Goal: Information Seeking & Learning: Compare options

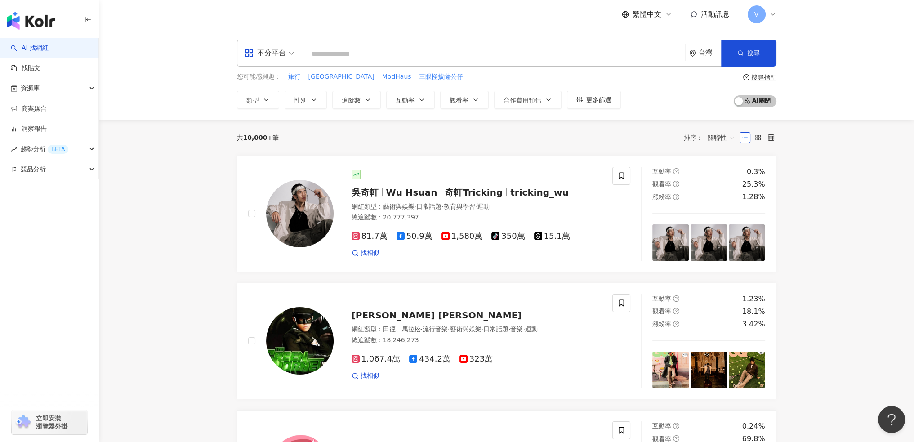
click at [336, 57] on input "search" at bounding box center [494, 53] width 375 height 17
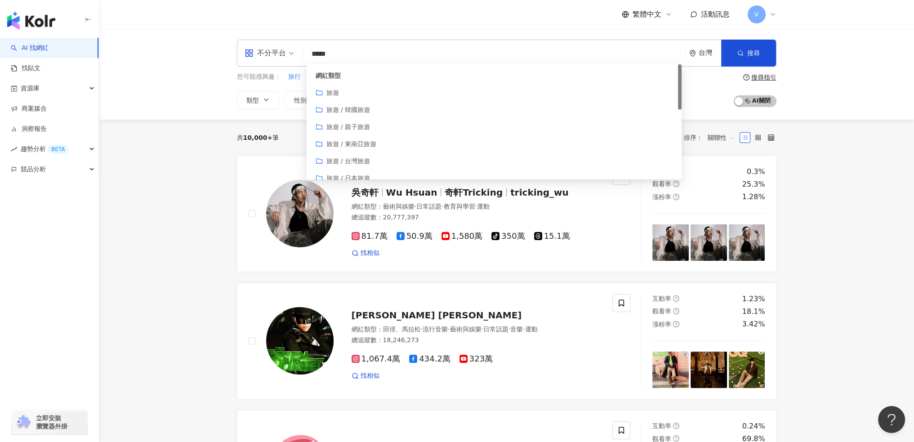
click at [329, 55] on input "*****" at bounding box center [494, 53] width 375 height 17
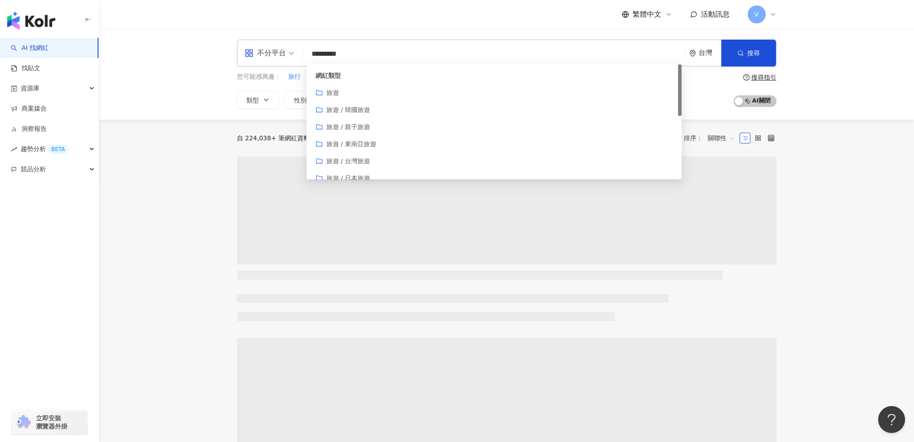
type input "*********"
click at [166, 145] on main "不分平台 ********* 台灣 搜尋 customizedTag 032d7959-51bb-4a48-897d-bc8eafe3c405 網紅類型 旅遊…" at bounding box center [506, 412] width 815 height 767
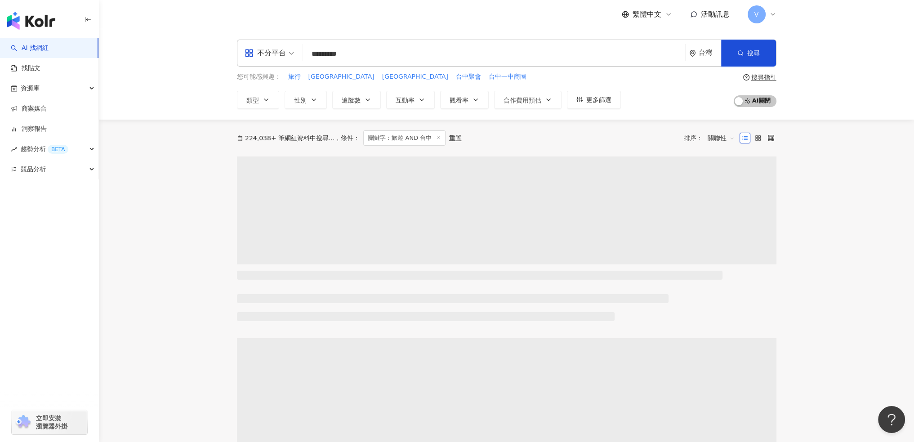
click at [279, 52] on div "不分平台" at bounding box center [265, 53] width 41 height 14
click at [283, 93] on div "Instagram" at bounding box center [271, 94] width 51 height 11
click at [365, 99] on icon "button" at bounding box center [367, 99] width 7 height 7
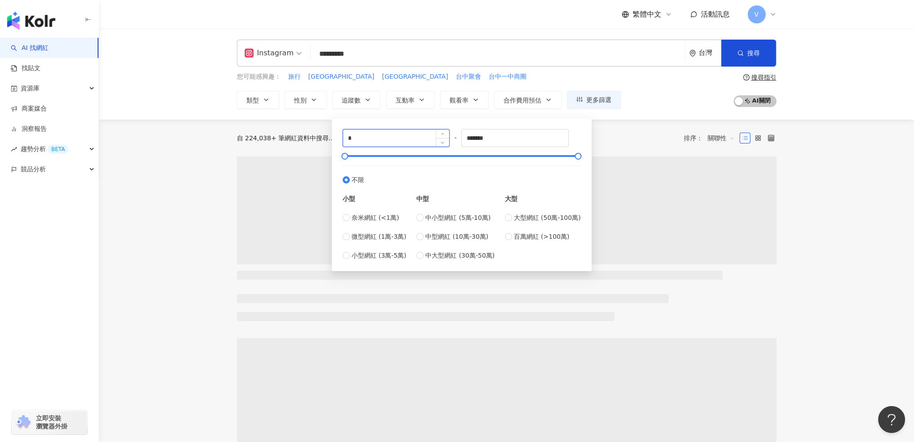
click at [376, 140] on input "*" at bounding box center [396, 138] width 107 height 17
type input "*****"
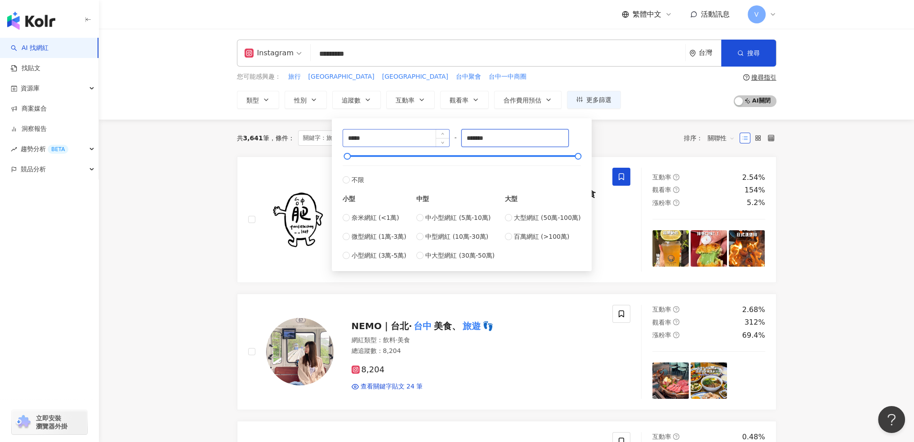
drag, startPoint x: 460, startPoint y: 139, endPoint x: 430, endPoint y: 138, distance: 29.7
click at [430, 138] on div "***** - ******* 不限 小型 奈米網紅 (<1萬) 微型網紅 (1萬-3萬) 小型網紅 (3萬-5萬) 中型 中小型網紅 (5萬-10萬) 中型…" at bounding box center [462, 194] width 238 height 131
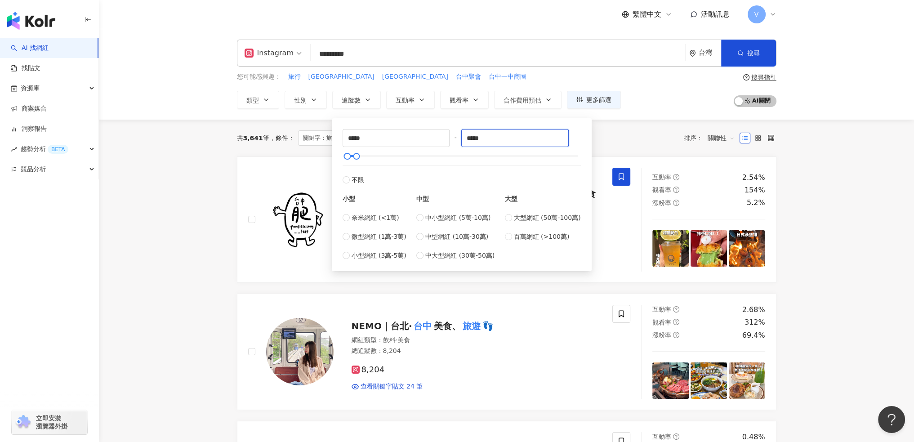
type input "*****"
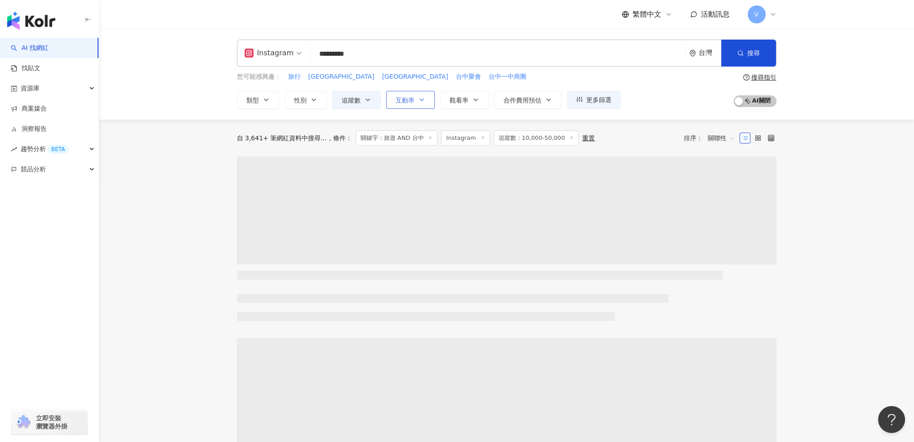
click at [408, 103] on span "互動率" at bounding box center [405, 100] width 19 height 7
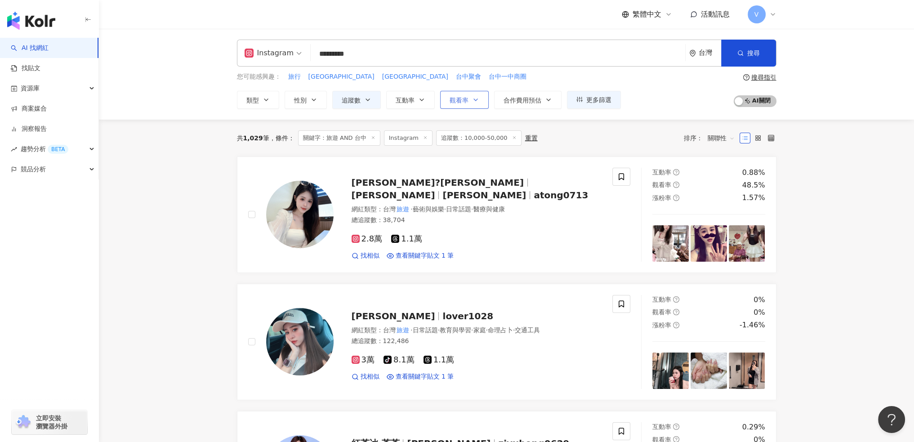
click at [466, 101] on span "觀看率" at bounding box center [459, 100] width 19 height 7
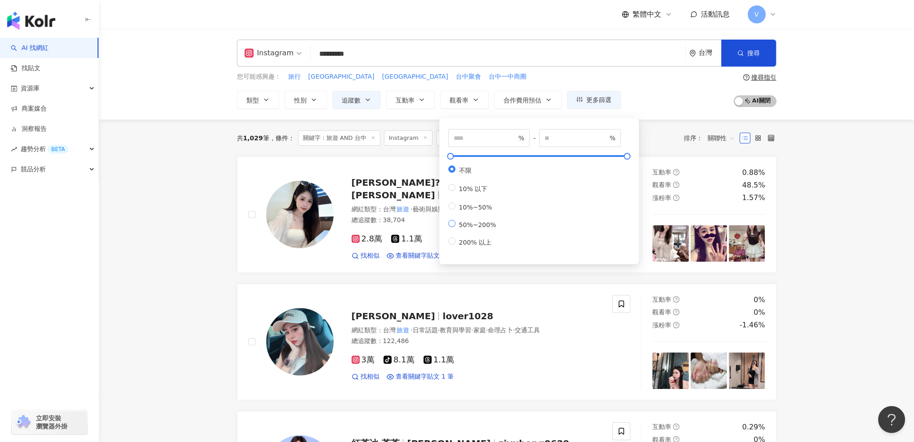
click at [488, 228] on span "50%~200%" at bounding box center [478, 224] width 45 height 7
type input "**"
type input "***"
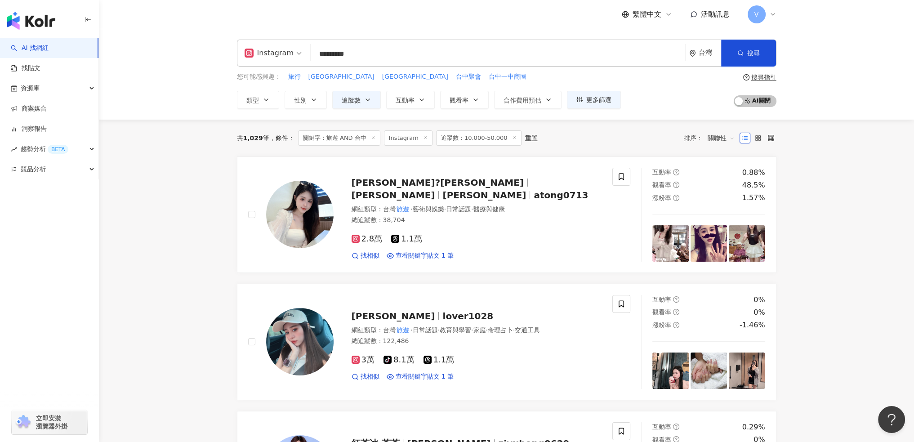
click at [671, 104] on div "您可能感興趣： 旅行 北屯 台中西屯 台中聚會 台中一中商圈 類型 性別 追蹤數 互動率 觀看率 合作費用預估 更多篩選 ***** - ***** 不限 小…" at bounding box center [507, 90] width 540 height 37
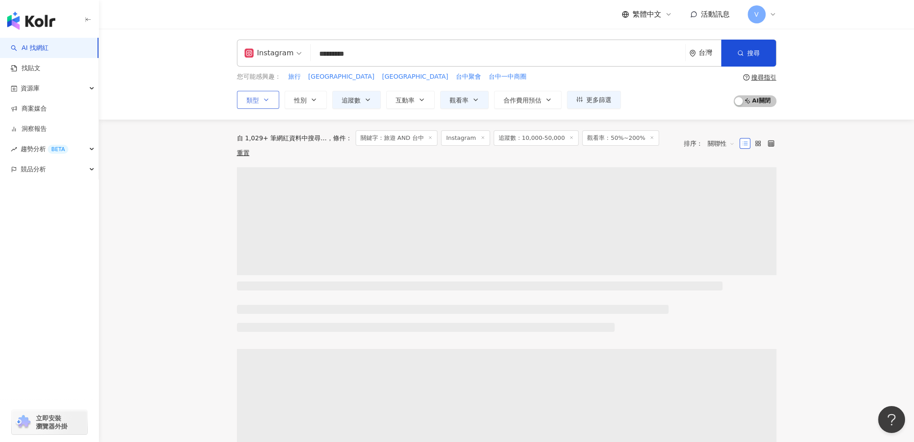
click at [261, 103] on button "類型" at bounding box center [258, 100] width 42 height 18
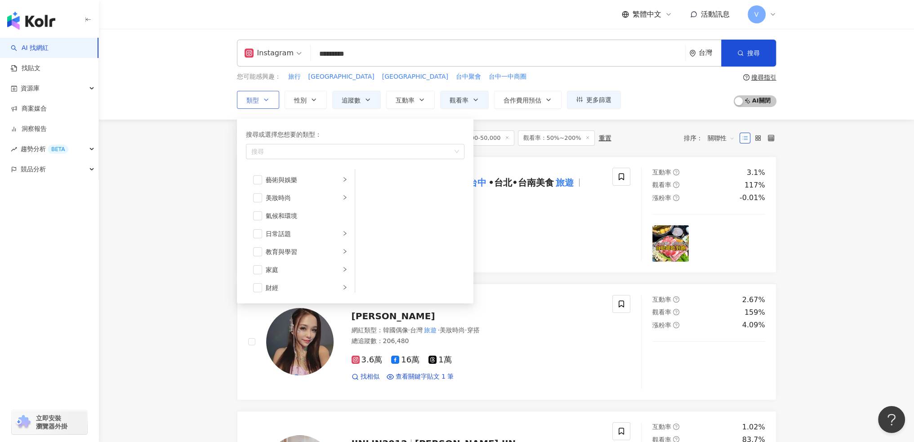
click at [265, 102] on icon "button" at bounding box center [266, 99] width 7 height 7
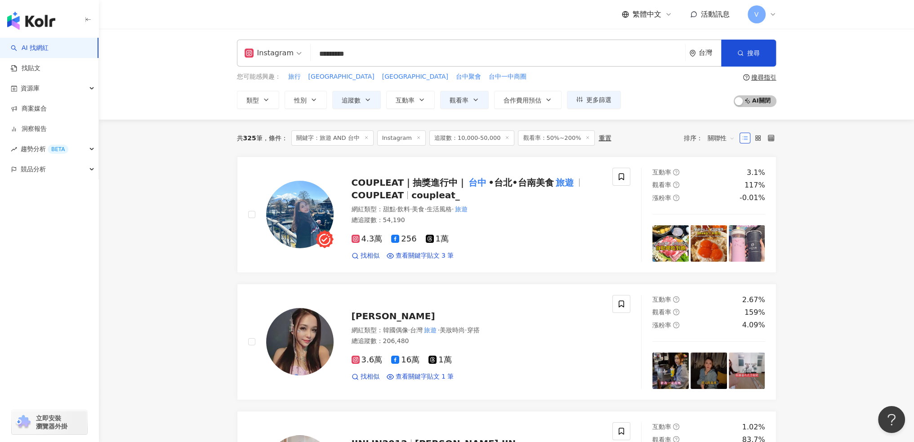
drag, startPoint x: 185, startPoint y: 167, endPoint x: 194, endPoint y: 167, distance: 9.4
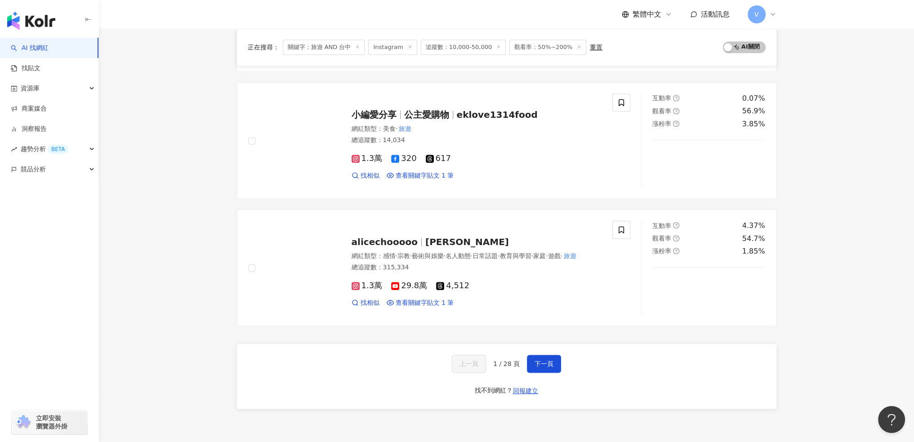
scroll to position [1394, 0]
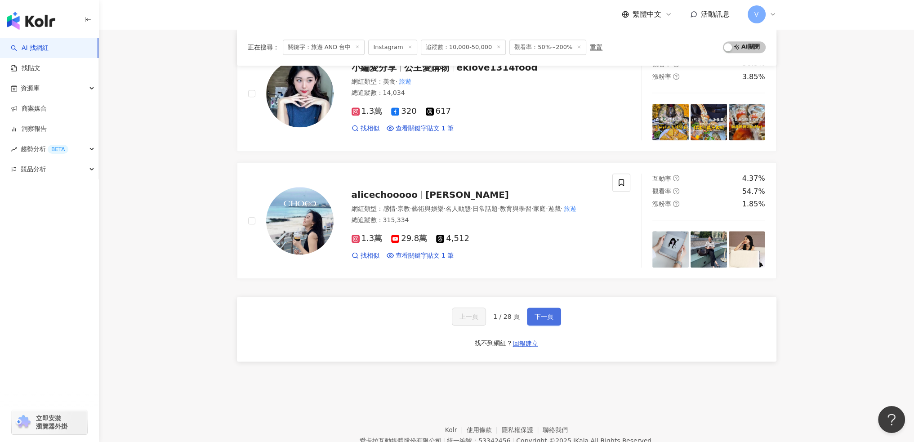
click at [532, 314] on button "下一頁" at bounding box center [544, 317] width 34 height 18
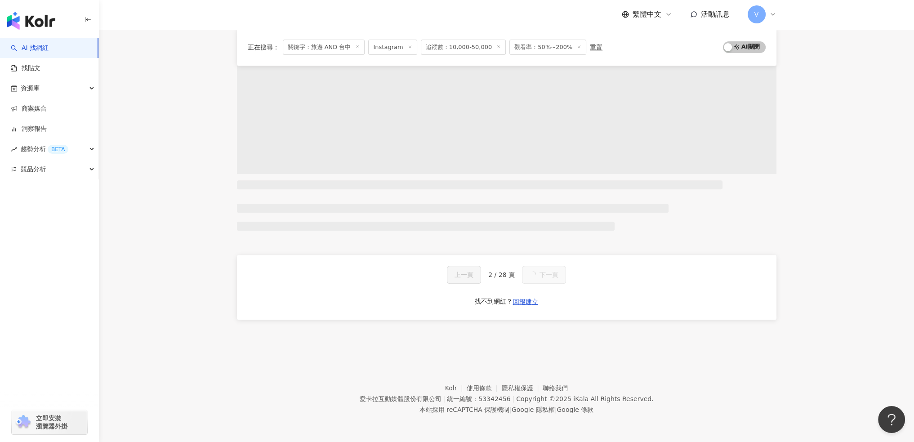
scroll to position [414, 0]
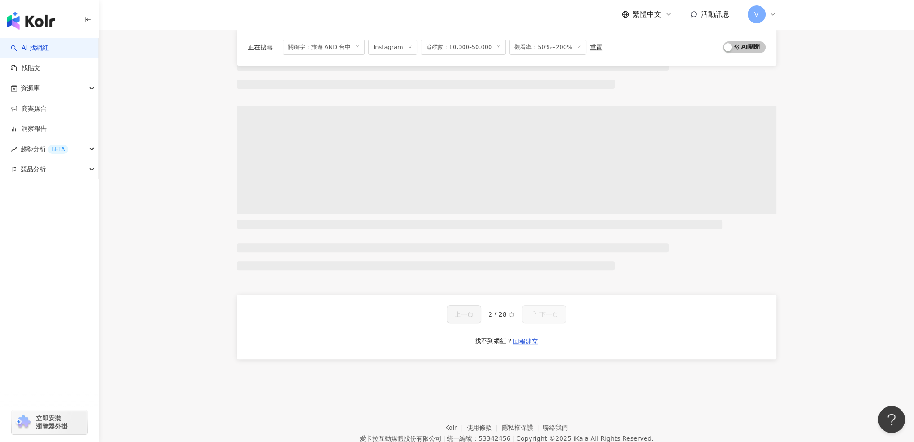
click at [773, 11] on icon at bounding box center [772, 14] width 7 height 7
click at [774, 16] on icon at bounding box center [772, 14] width 7 height 7
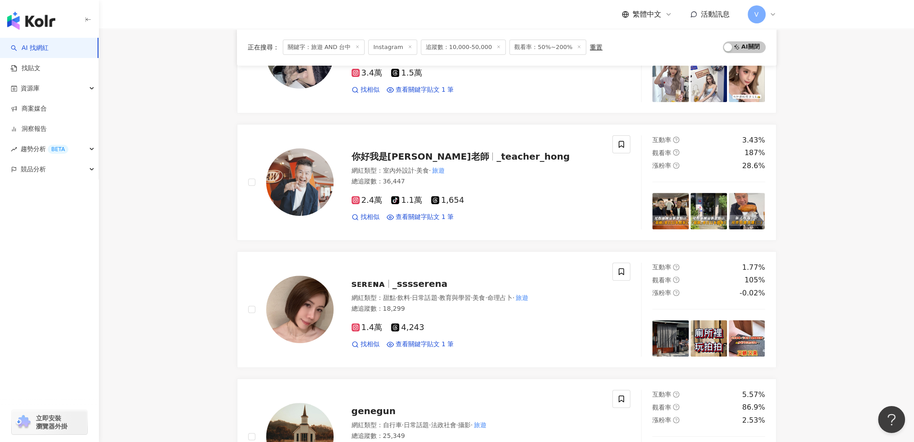
scroll to position [1394, 0]
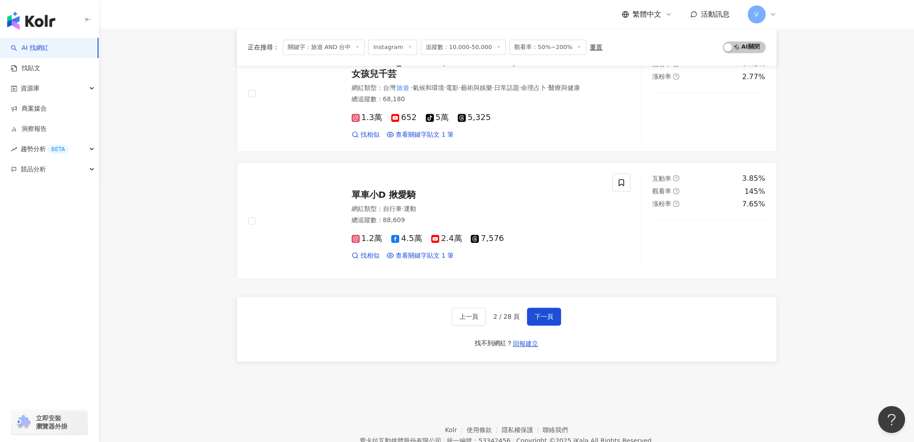
click at [774, 16] on icon at bounding box center [772, 14] width 7 height 7
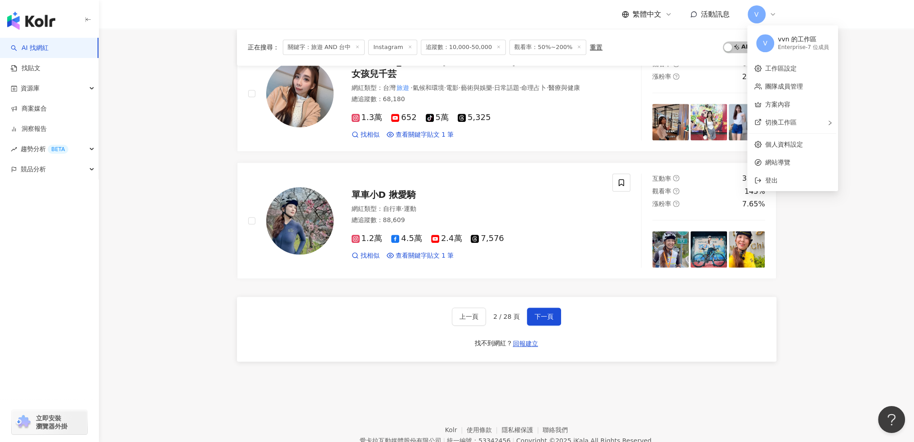
click at [774, 16] on icon at bounding box center [772, 14] width 7 height 7
click at [774, 17] on icon at bounding box center [772, 14] width 7 height 7
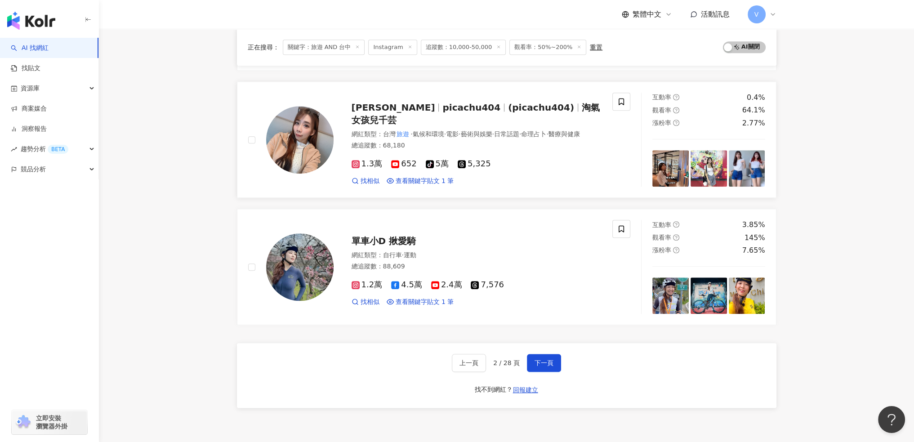
scroll to position [1349, 0]
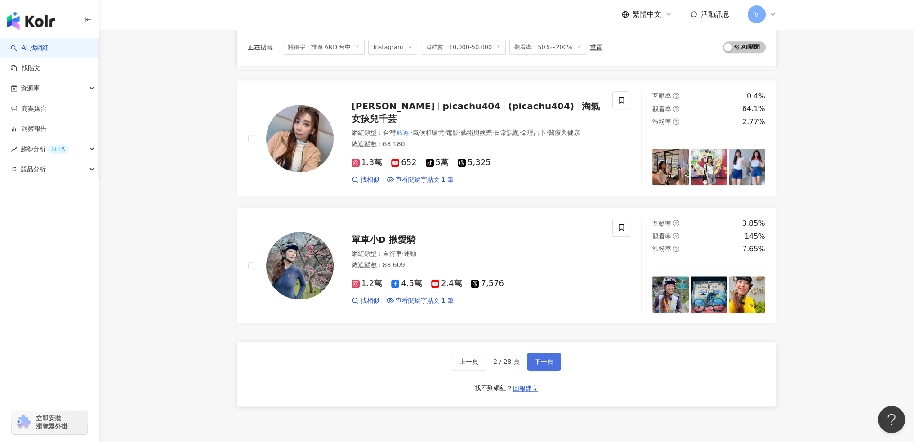
click at [549, 358] on span "下一頁" at bounding box center [544, 361] width 19 height 7
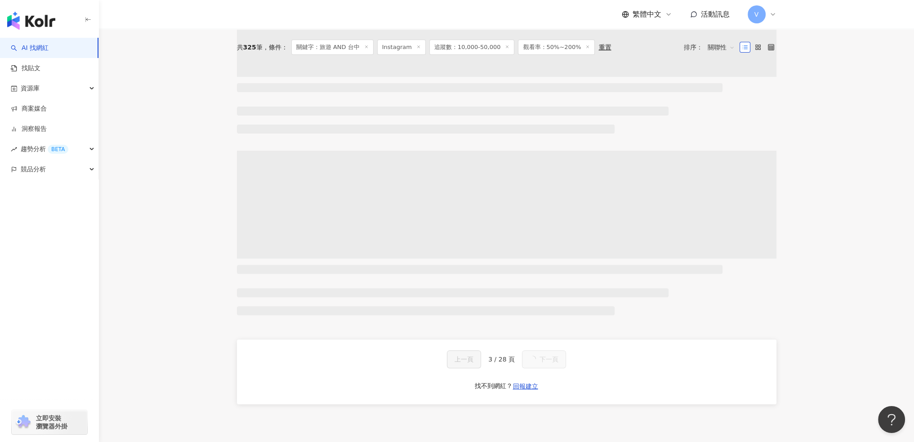
scroll to position [0, 0]
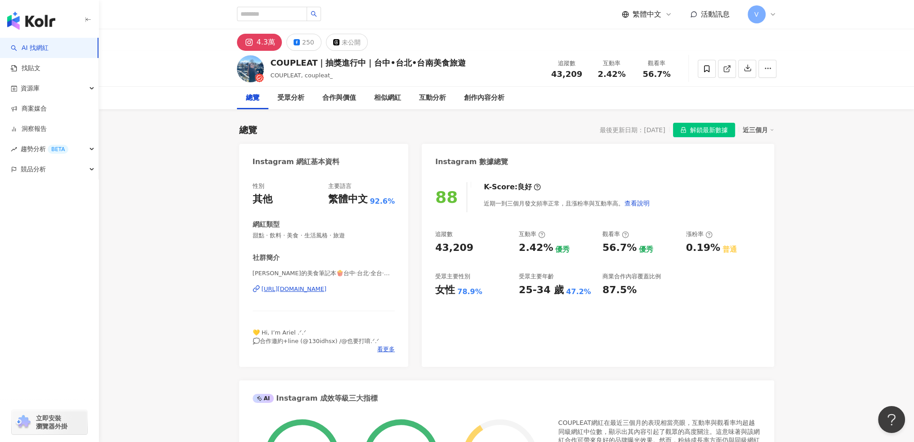
click at [327, 288] on div "https://www.instagram.com/coupleat_/" at bounding box center [294, 289] width 65 height 8
drag, startPoint x: 350, startPoint y: 287, endPoint x: 541, endPoint y: 1, distance: 344.1
click at [327, 287] on div "https://www.instagram.com/coupleat_/" at bounding box center [294, 289] width 65 height 8
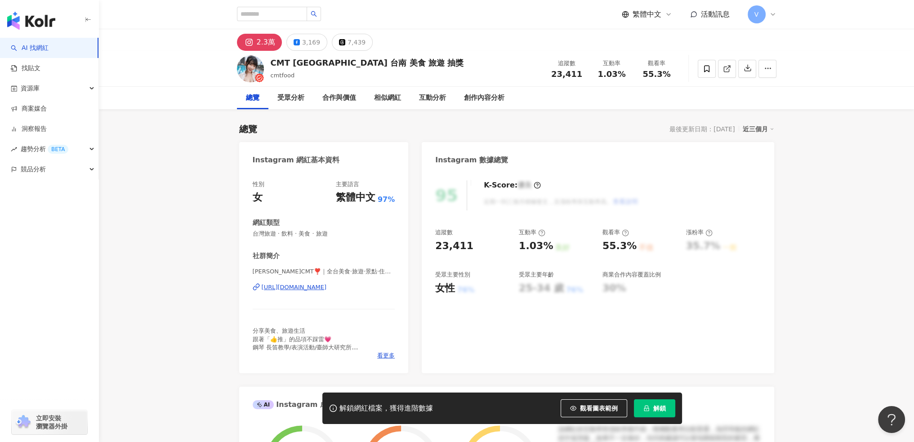
click at [327, 288] on div "https://www.instagram.com/cmtfood/" at bounding box center [294, 287] width 65 height 8
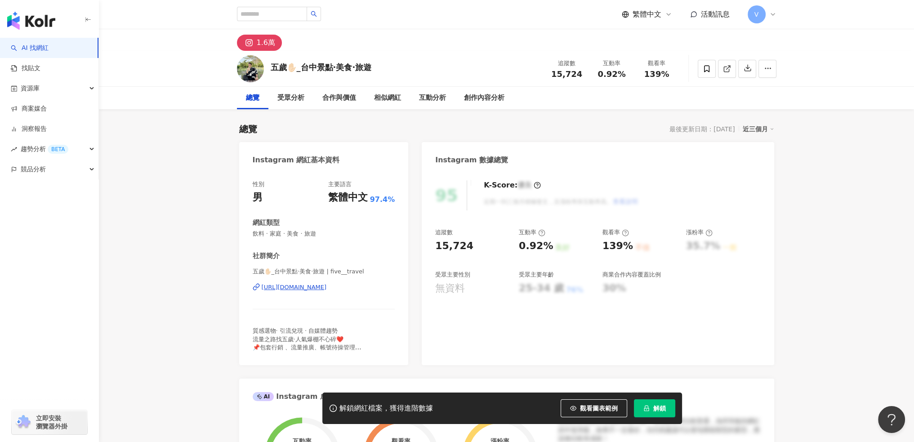
click at [327, 286] on div "https://www.instagram.com/five__travel/" at bounding box center [294, 287] width 65 height 8
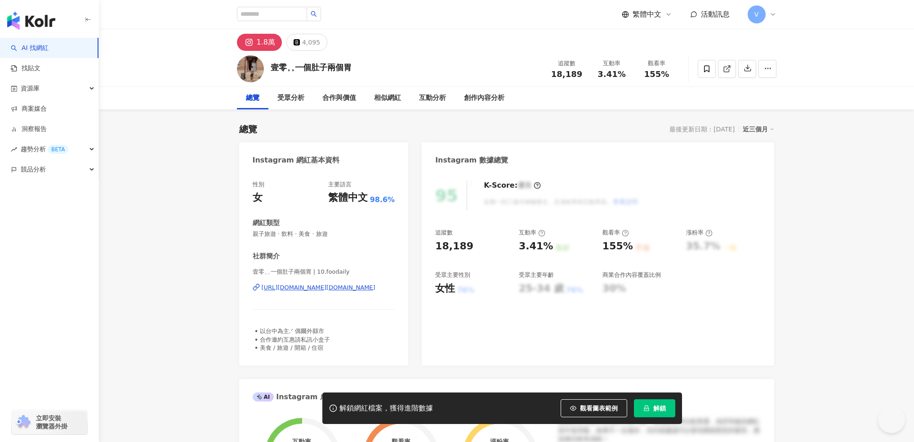
click at [342, 285] on div "[URL][DOMAIN_NAME][DOMAIN_NAME]" at bounding box center [319, 287] width 114 height 8
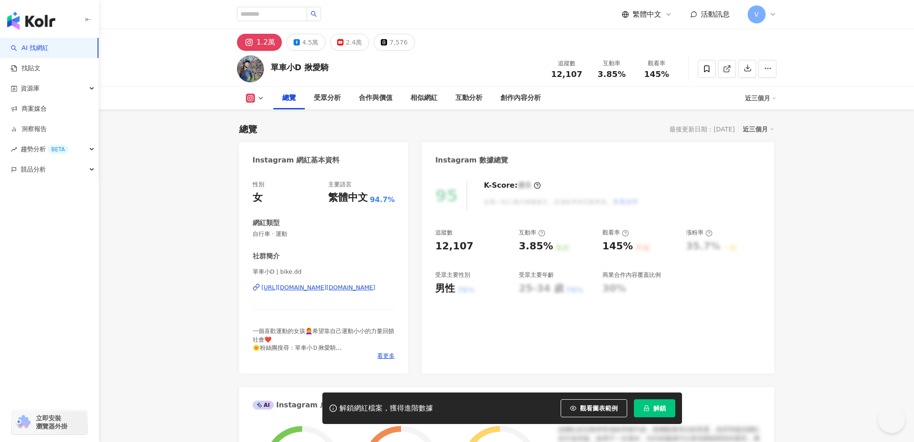
click at [351, 286] on div "https://www.instagram.com/bike.dd/" at bounding box center [319, 287] width 114 height 8
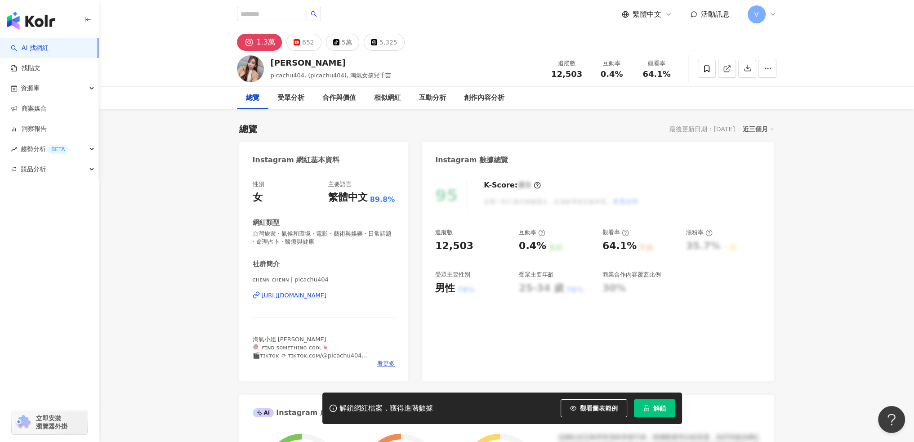
click at [327, 295] on div "[URL][DOMAIN_NAME]" at bounding box center [294, 295] width 65 height 8
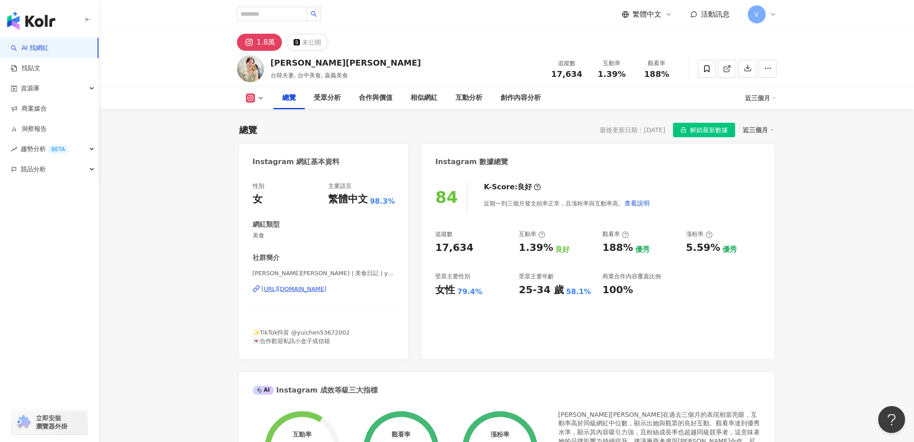
click at [327, 289] on div "https://www.instagram.com/yuichen53672002/" at bounding box center [294, 289] width 65 height 8
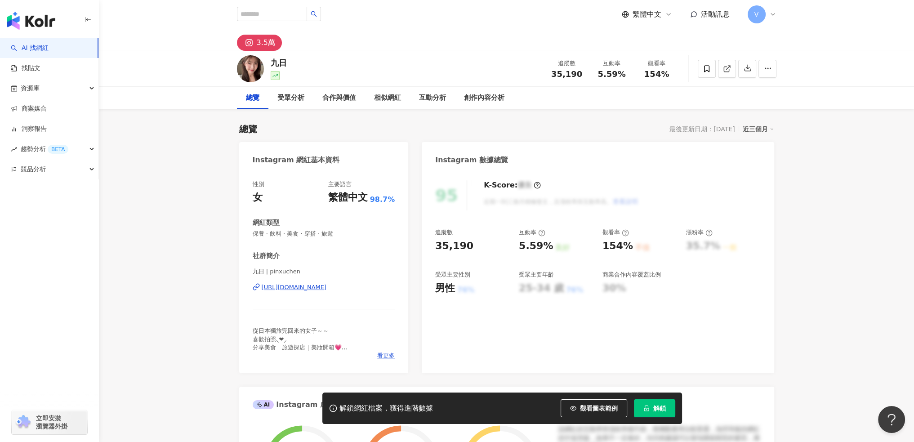
click at [327, 289] on div "https://www.instagram.com/pinxuchen/" at bounding box center [294, 287] width 65 height 8
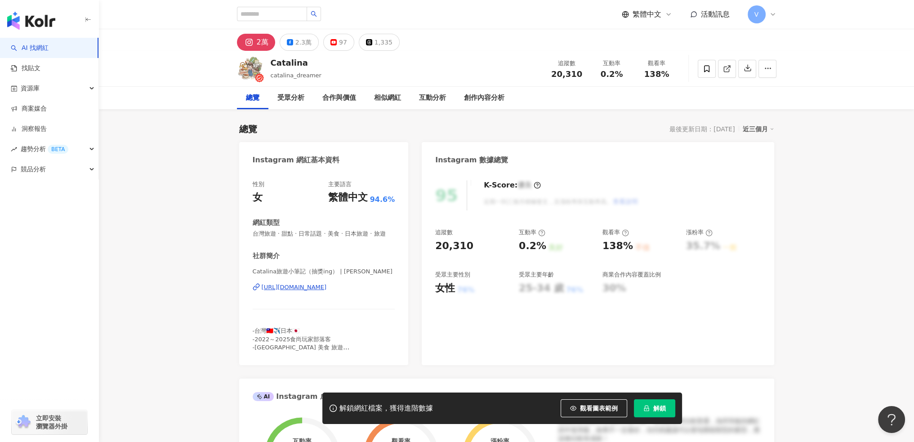
click at [327, 291] on div "https://www.instagram.com/catalina_dreamer/" at bounding box center [294, 287] width 65 height 8
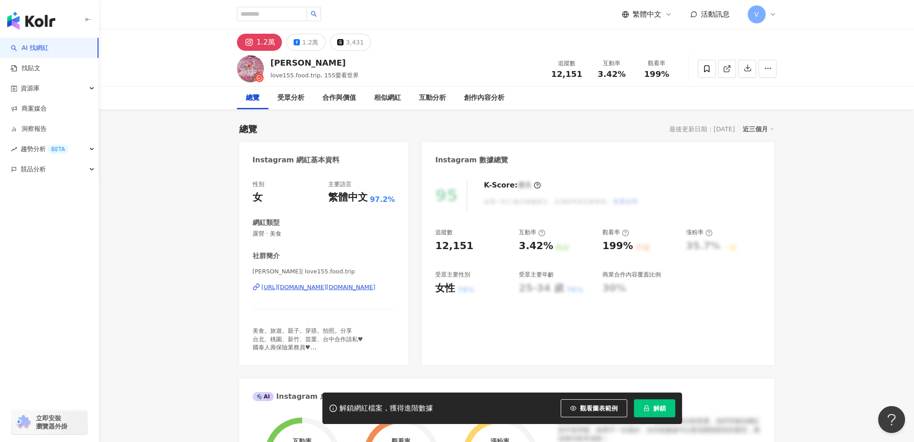
scroll to position [45, 0]
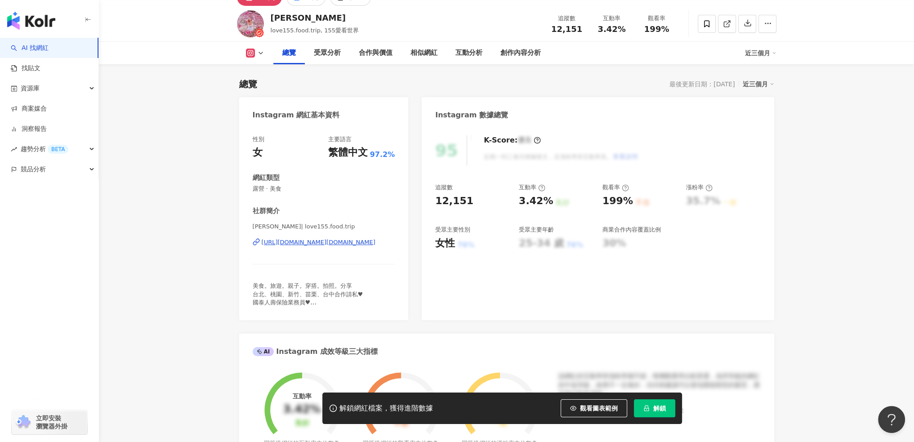
click at [360, 241] on div "https://www.instagram.com/love155.food.trip/" at bounding box center [319, 242] width 114 height 8
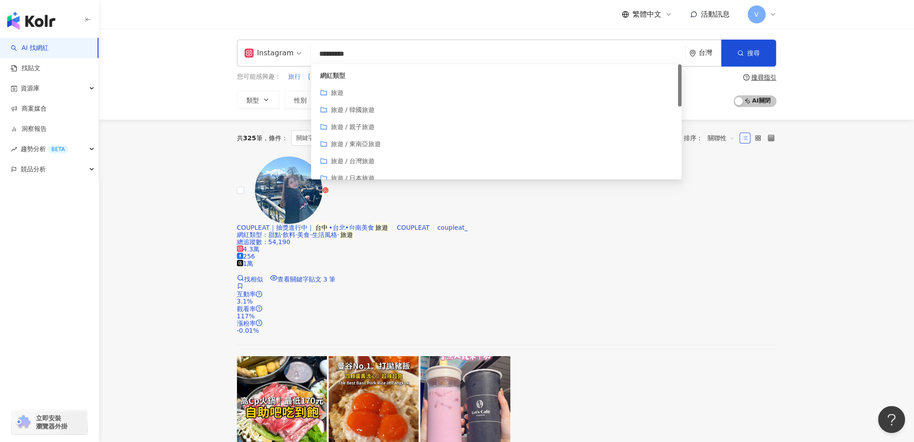
click at [43, 188] on div "button" at bounding box center [49, 208] width 99 height 59
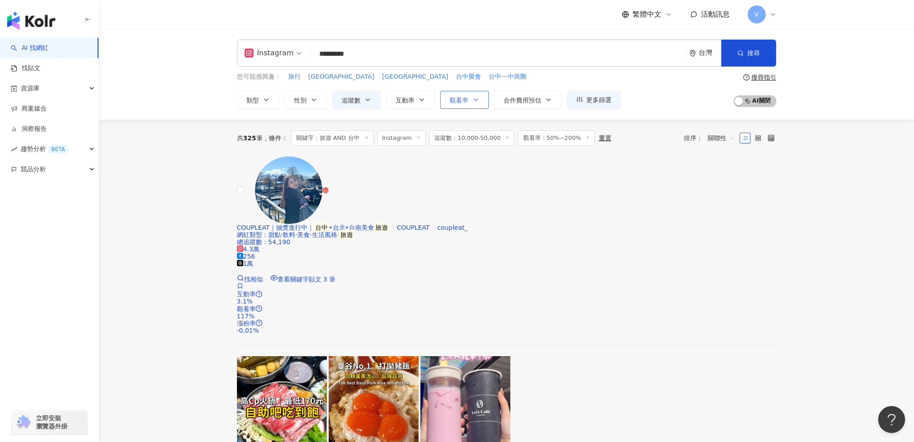
click at [473, 101] on icon "button" at bounding box center [475, 99] width 7 height 7
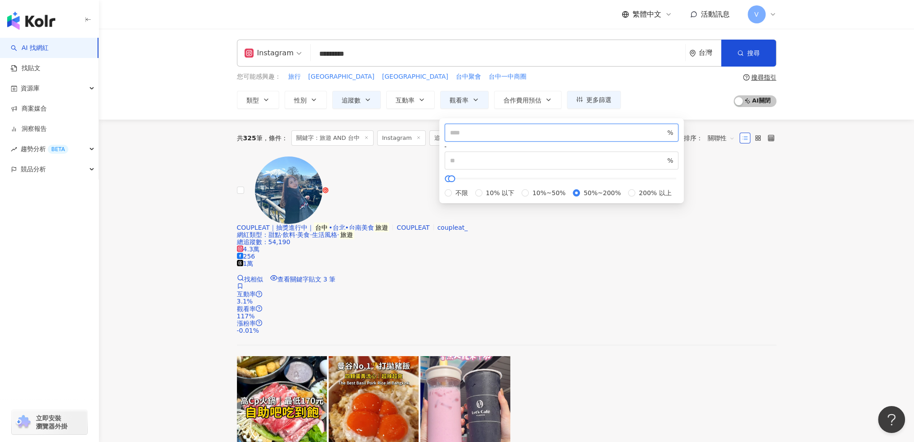
drag, startPoint x: 500, startPoint y: 137, endPoint x: 421, endPoint y: 133, distance: 78.8
click at [395, 158] on link "COUPLEAT｜抽獎進行中｜ 台中 •台北•台南︎美食 旅遊 COUPLEAT coupleat_ 網紅類型 ： 甜點 · 飲料 · 美食 · 生活風格 ·…" at bounding box center [507, 302] width 540 height 290
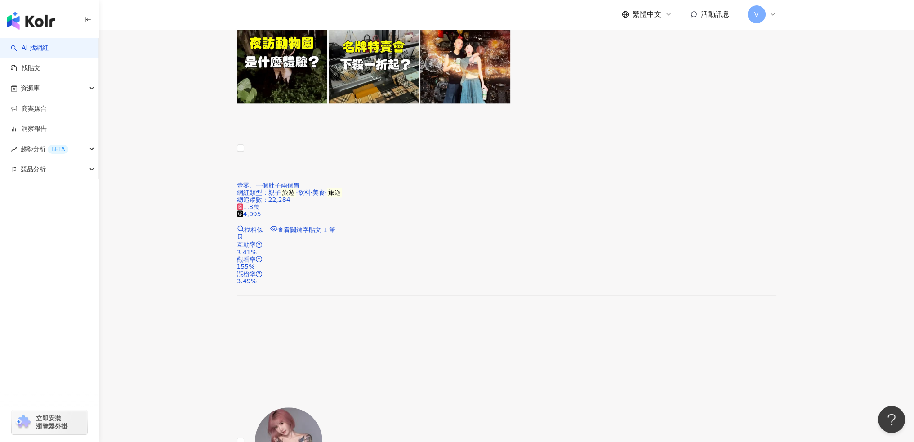
scroll to position [1349, 0]
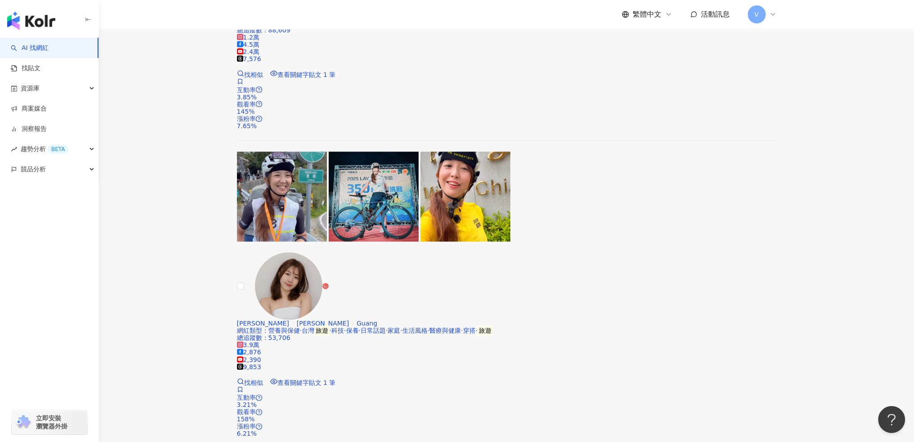
scroll to position [1394, 0]
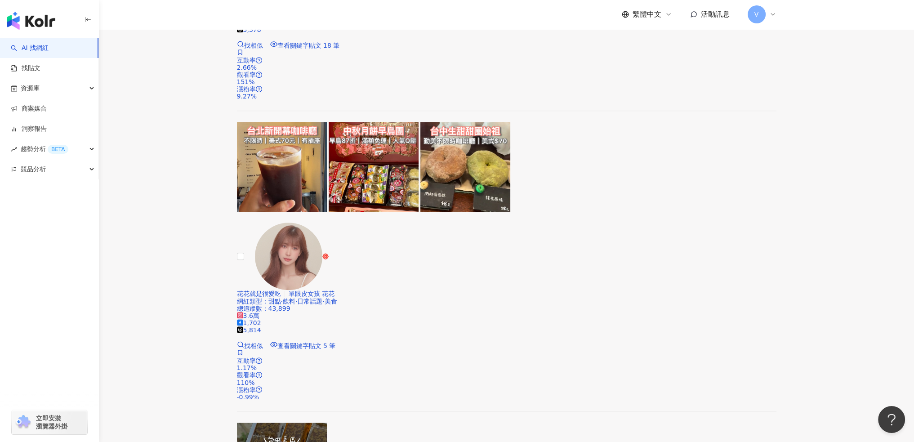
scroll to position [989, 0]
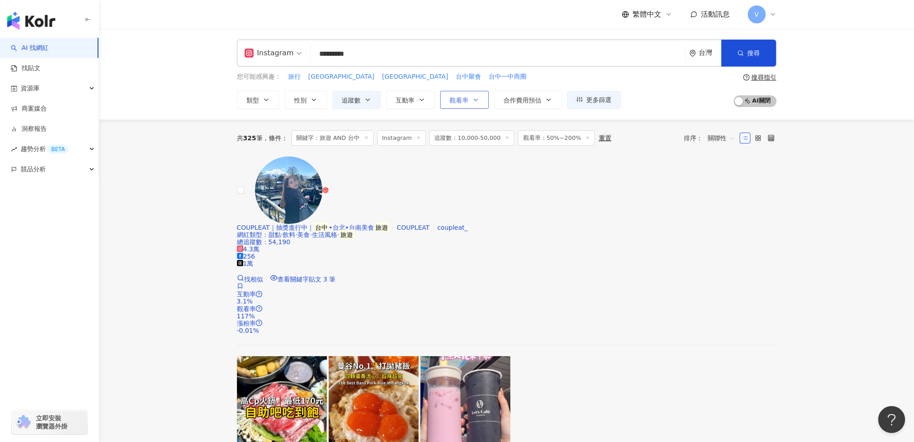
click at [476, 100] on icon "button" at bounding box center [475, 99] width 7 height 7
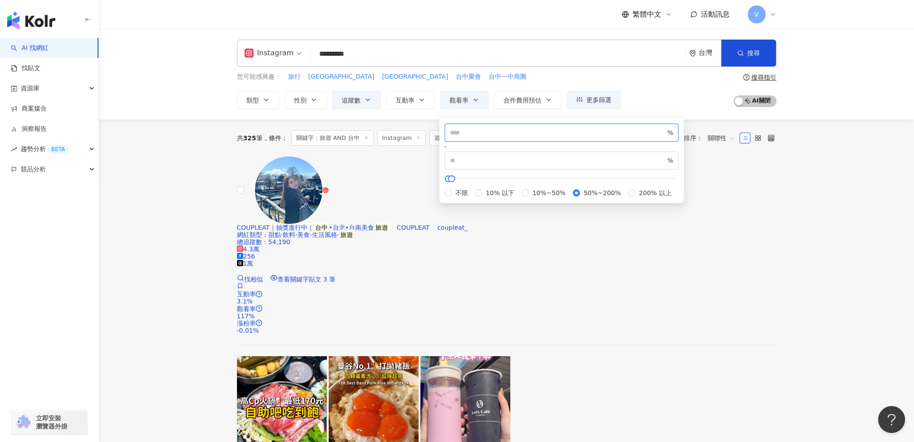
drag, startPoint x: 482, startPoint y: 138, endPoint x: 427, endPoint y: 136, distance: 54.9
type input "**"
click at [674, 113] on div "Instagram ********* 台灣 搜尋 customizedTag 032d7959-51bb-4a48-897d-bc8eafe3c405 網紅…" at bounding box center [506, 74] width 815 height 91
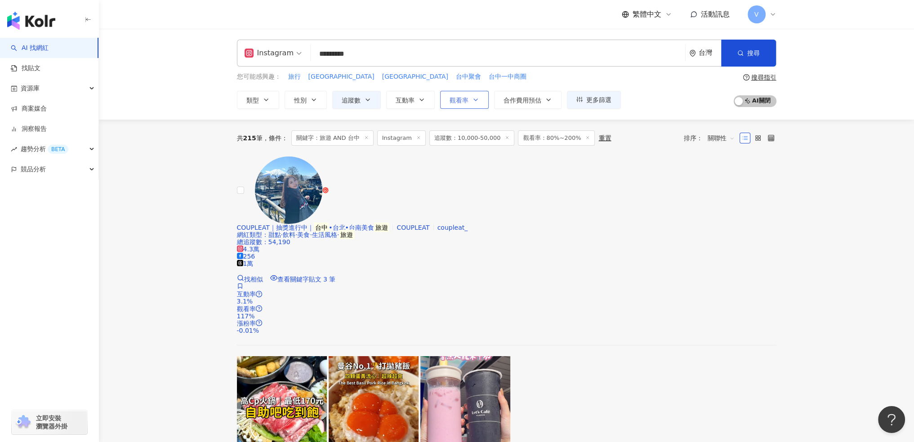
click at [476, 102] on icon "button" at bounding box center [475, 99] width 7 height 7
click at [488, 81] on div "您可能感興趣： 旅行 北屯 台中西屯 台中聚會 台中一中商圈" at bounding box center [429, 77] width 384 height 10
click at [746, 55] on button "搜尋" at bounding box center [748, 53] width 55 height 27
click at [364, 98] on icon "button" at bounding box center [367, 99] width 7 height 7
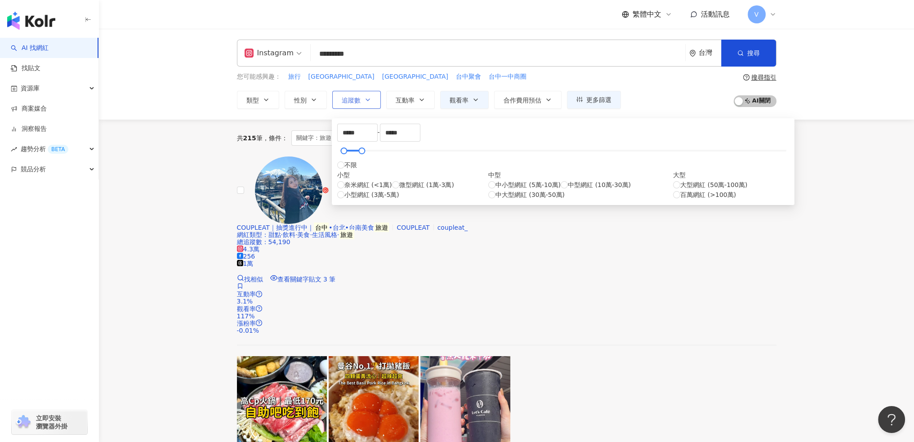
click at [364, 98] on icon "button" at bounding box center [367, 99] width 7 height 7
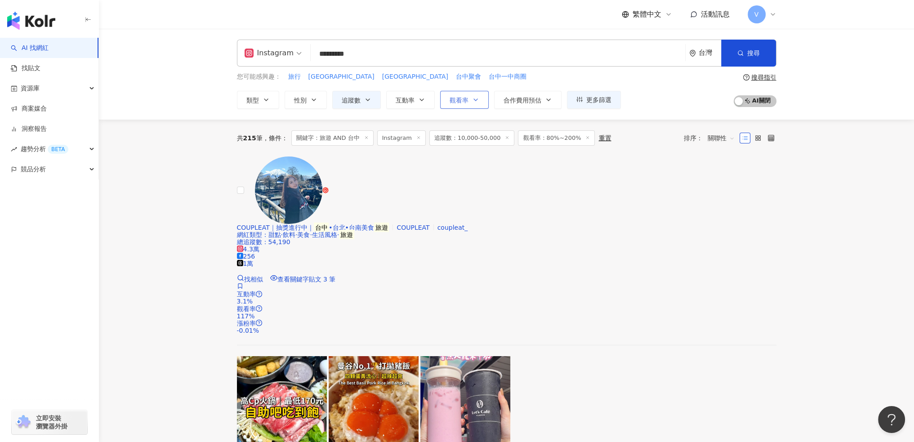
click at [442, 102] on button "觀看率" at bounding box center [464, 100] width 49 height 18
click at [461, 103] on span "觀看率" at bounding box center [459, 100] width 19 height 7
drag, startPoint x: 657, startPoint y: 99, endPoint x: 703, endPoint y: 76, distance: 51.9
click at [657, 99] on div "您可能感興趣： 旅行 北屯 台中西屯 台中聚會 台中一中商圈 類型 性別 追蹤數 互動率 觀看率 合作費用預估 更多篩選 ** % - *** % 不限 10…" at bounding box center [507, 90] width 540 height 37
click at [747, 50] on button "搜尋" at bounding box center [748, 53] width 55 height 27
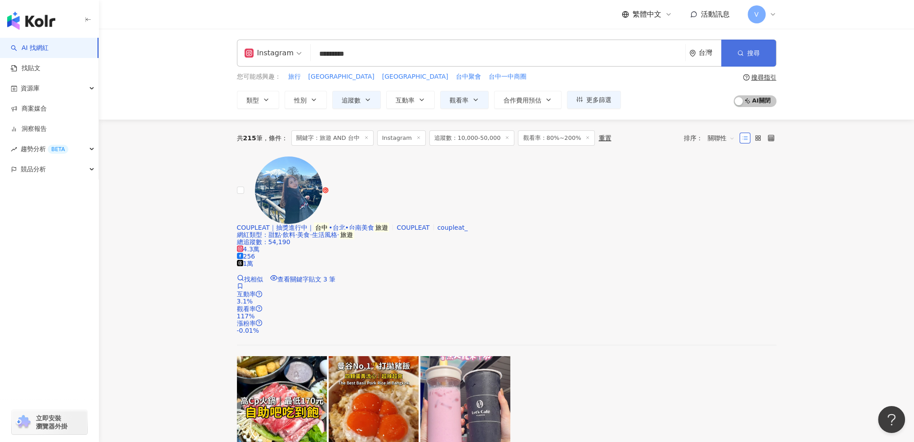
click at [747, 50] on button "搜尋" at bounding box center [748, 53] width 55 height 27
click at [751, 50] on span "搜尋" at bounding box center [753, 52] width 13 height 7
click at [633, 94] on div "您可能感興趣： 旅行 北屯 台中西屯 台中聚會 台中一中商圈 類型 性別 追蹤數 互動率 觀看率 合作費用預估 更多篩選 ** % - *** % 不限 10…" at bounding box center [507, 90] width 540 height 37
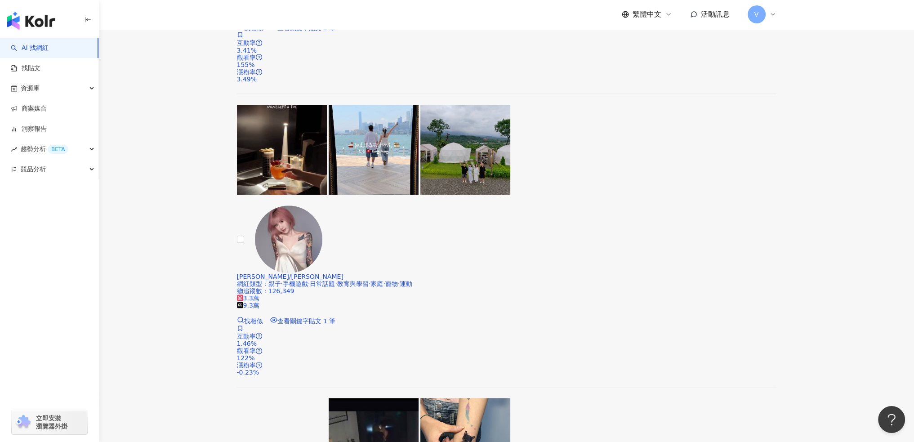
scroll to position [1433, 0]
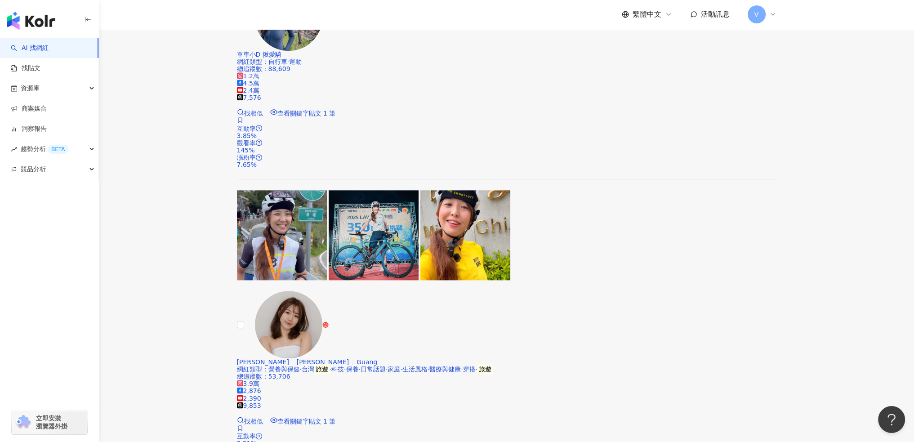
scroll to position [1343, 0]
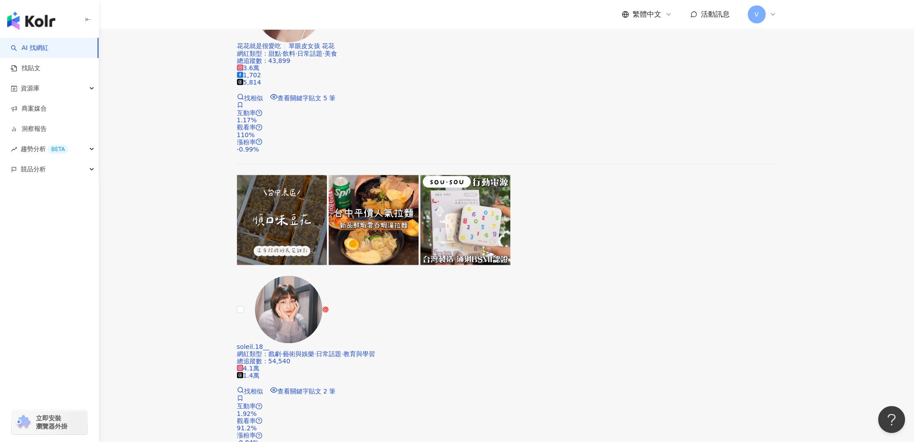
scroll to position [1394, 0]
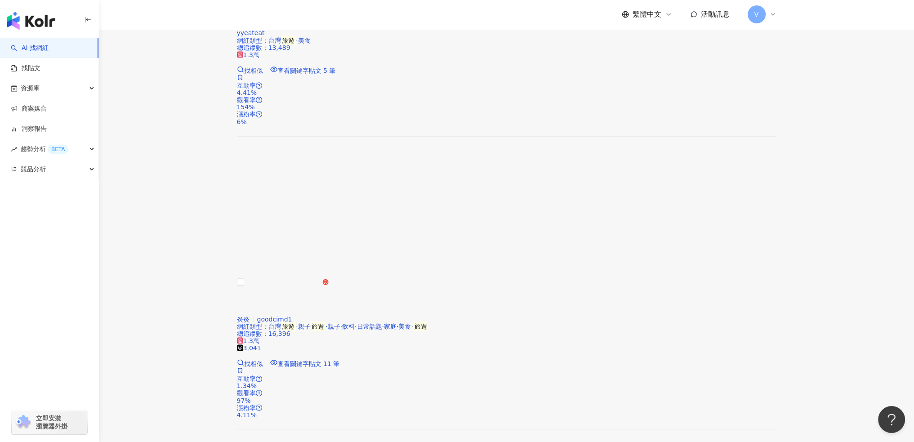
scroll to position [1349, 0]
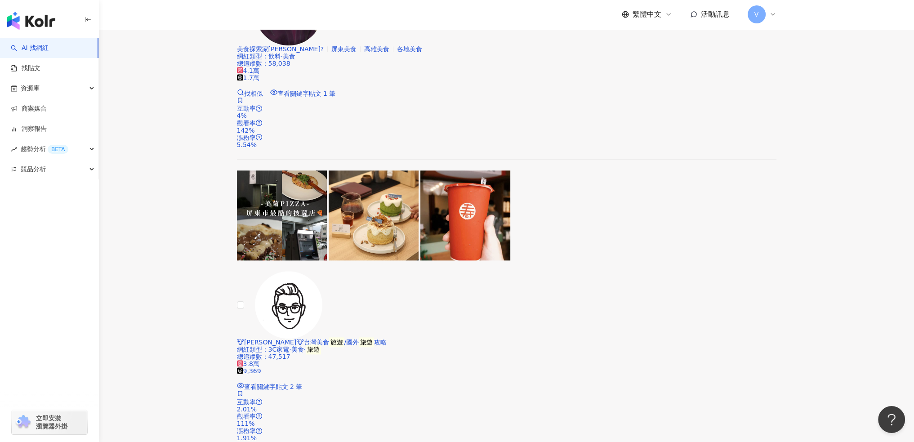
scroll to position [1394, 0]
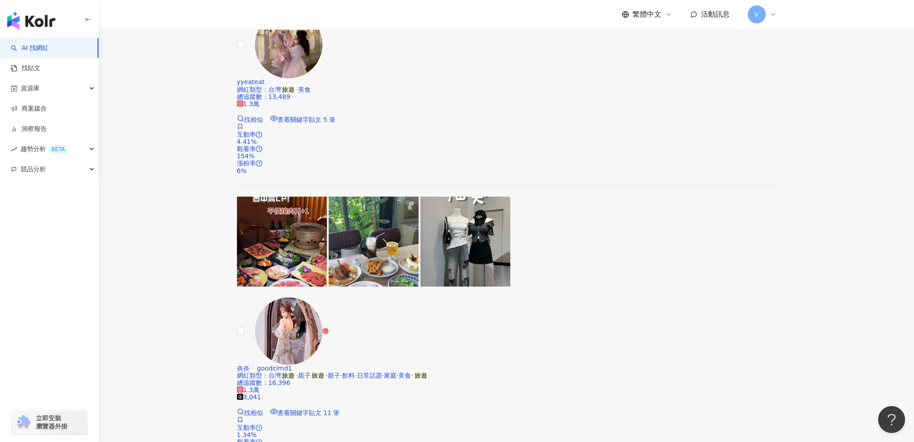
scroll to position [1304, 0]
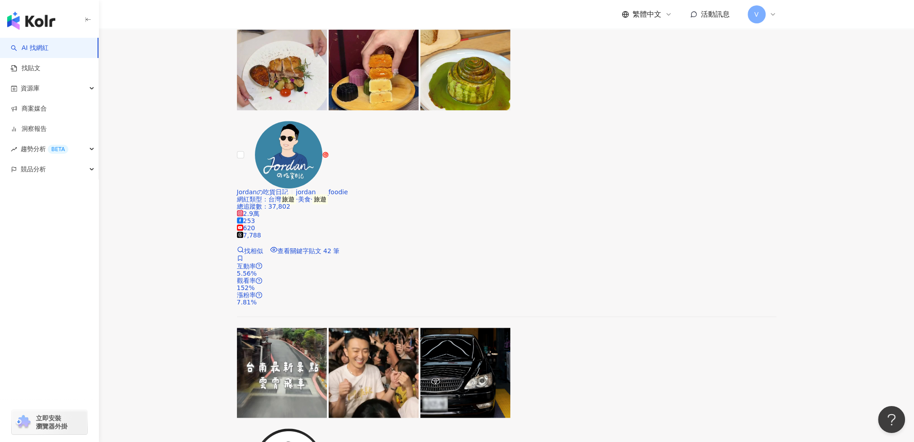
scroll to position [1349, 0]
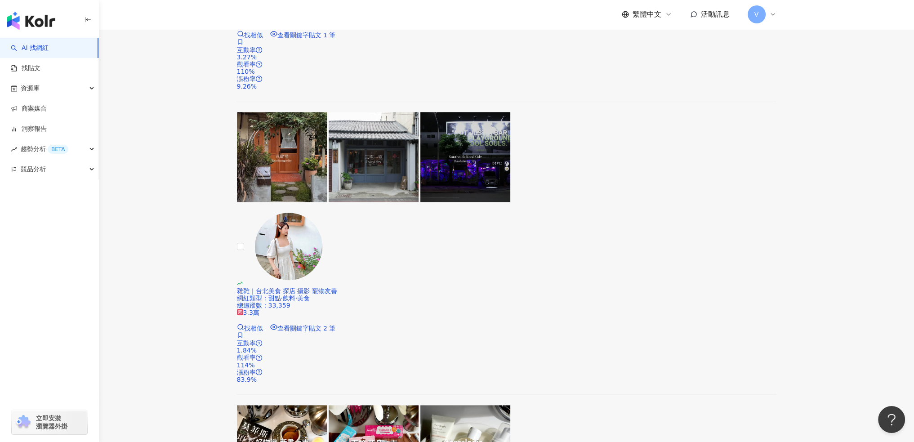
scroll to position [1433, 0]
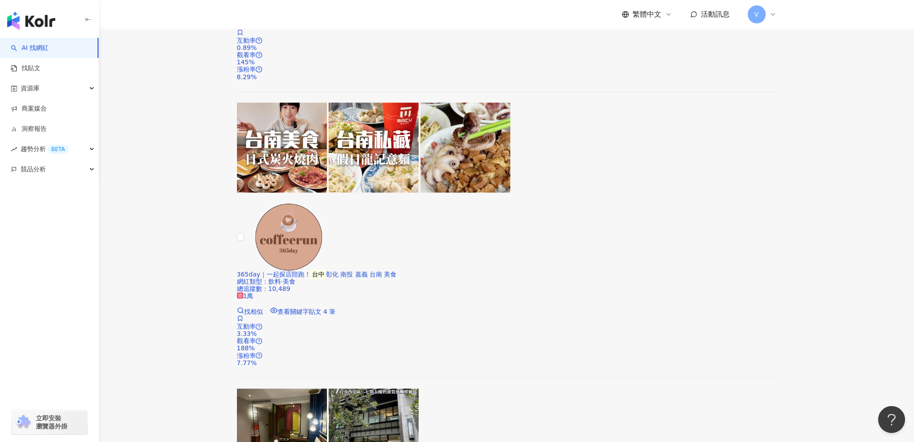
scroll to position [1394, 0]
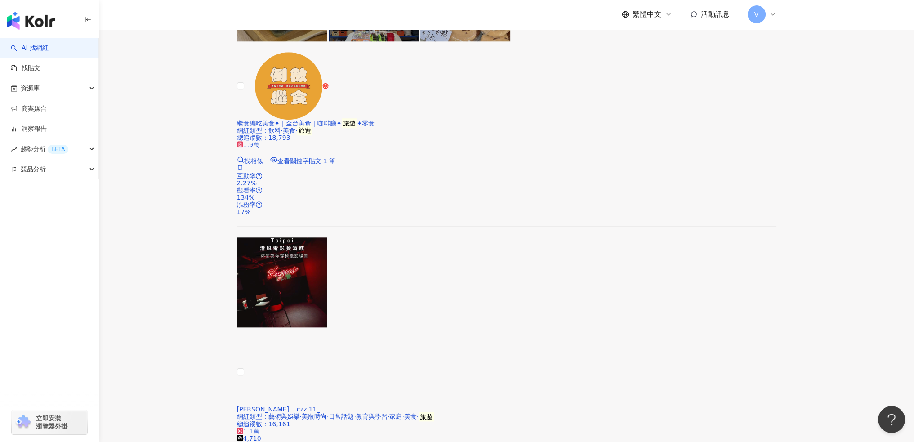
scroll to position [1349, 0]
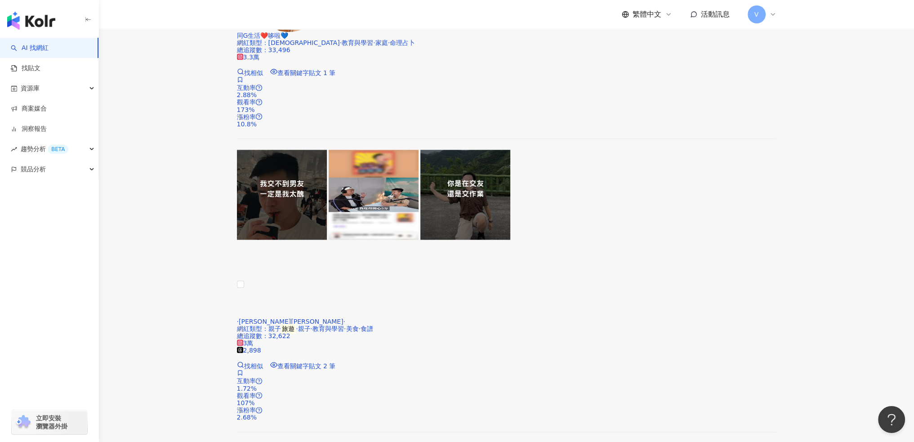
scroll to position [1343, 0]
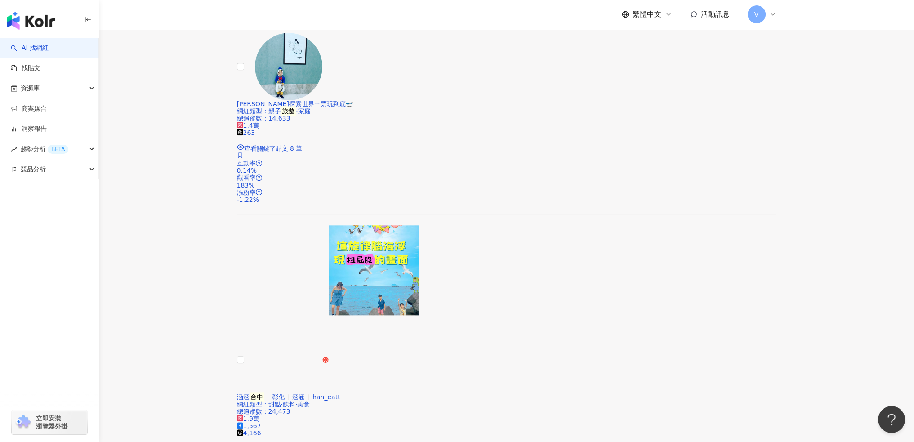
scroll to position [1433, 0]
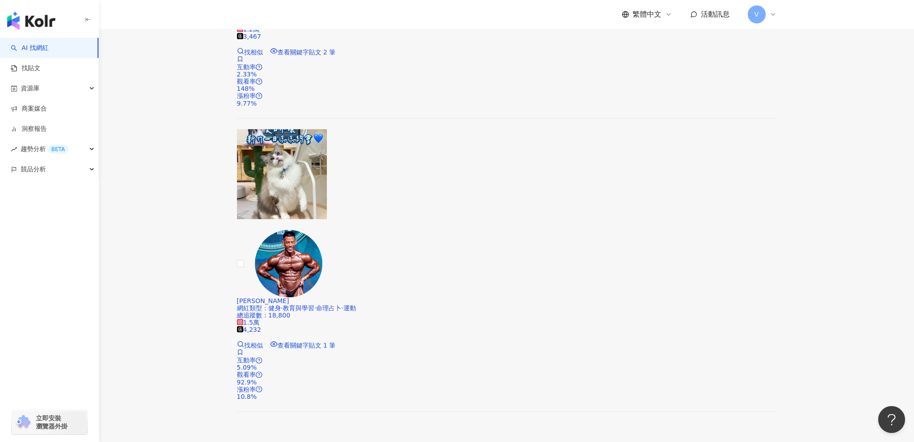
scroll to position [1349, 0]
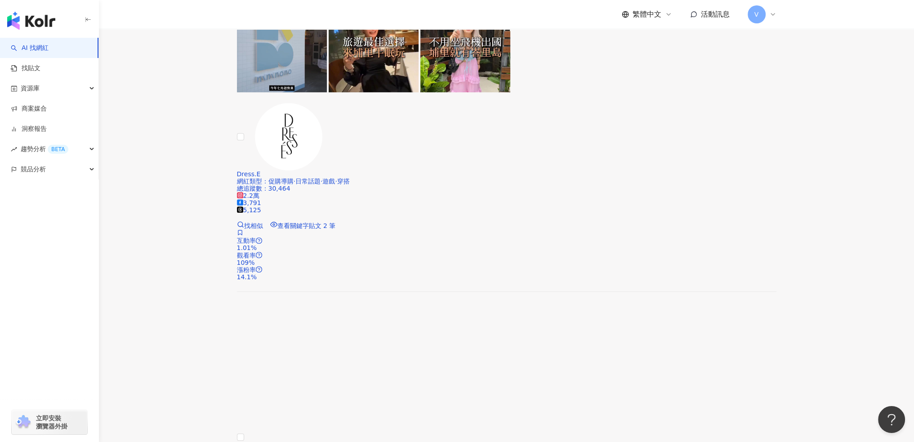
scroll to position [1394, 0]
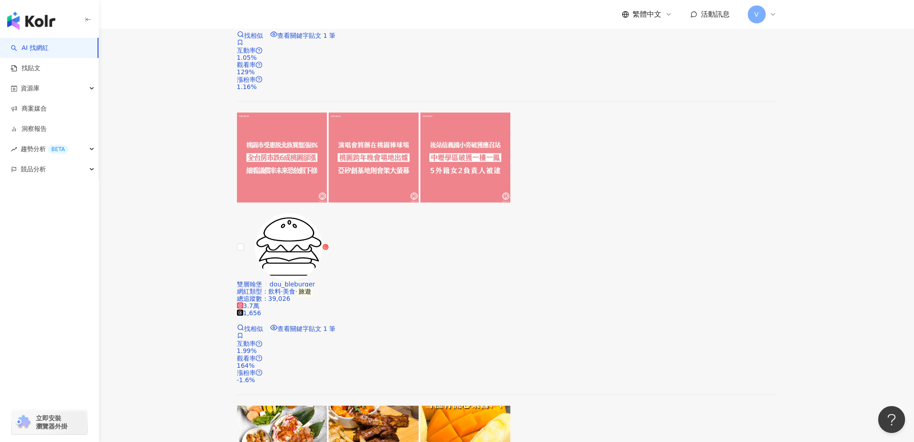
scroll to position [1433, 0]
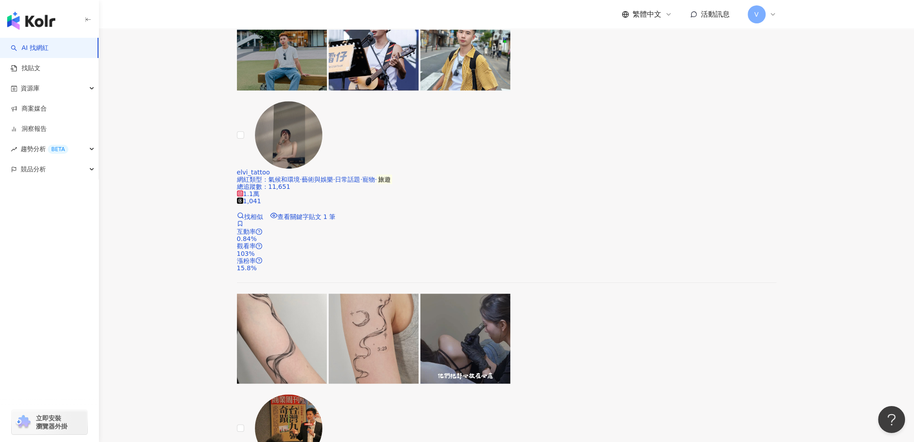
scroll to position [1439, 0]
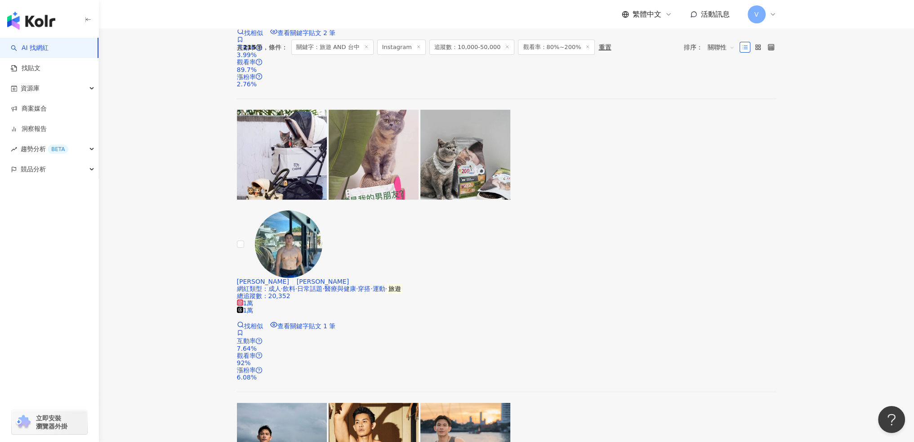
scroll to position [0, 0]
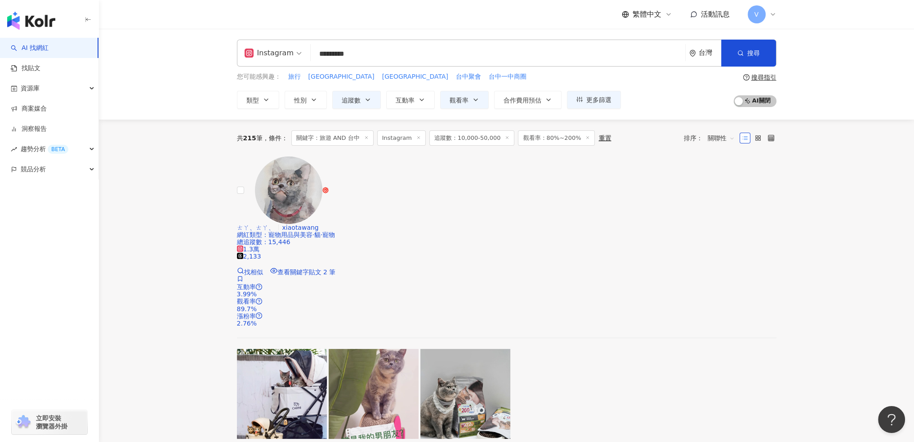
click at [874, 74] on div "Instagram ********* 台灣 搜尋 customizedTag 032d7959-51bb-4a48-897d-bc8eafe3c405 網紅…" at bounding box center [506, 74] width 815 height 91
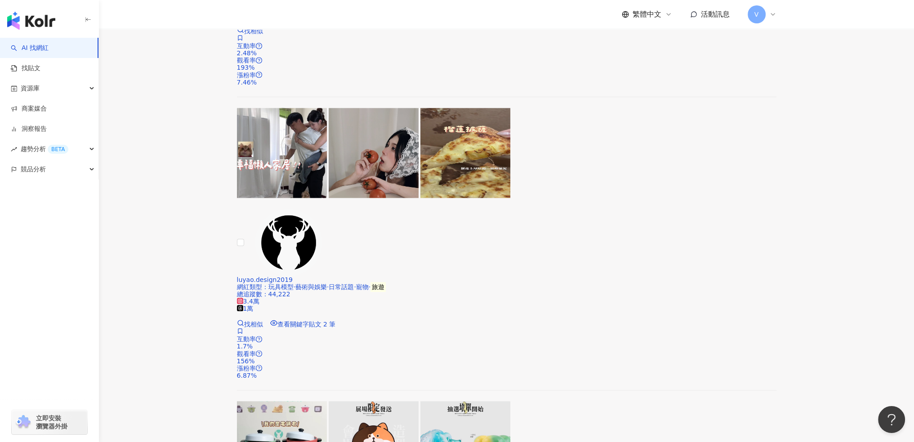
scroll to position [1433, 0]
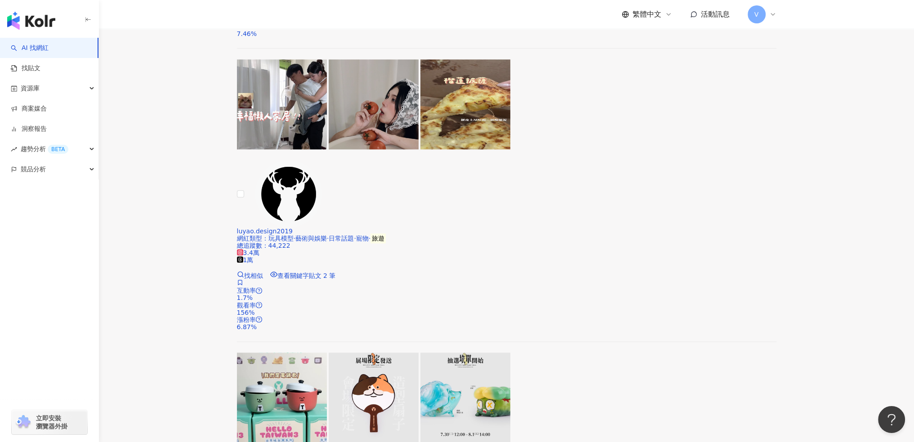
drag, startPoint x: 477, startPoint y: 151, endPoint x: 483, endPoint y: 157, distance: 8.3
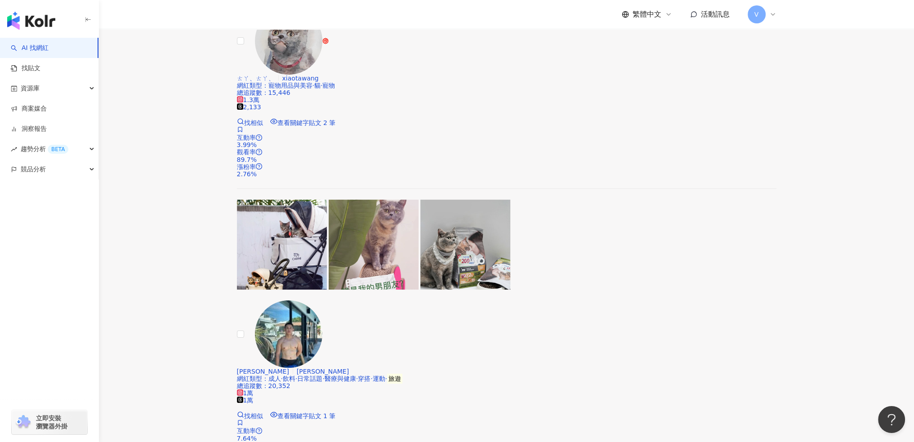
scroll to position [0, 0]
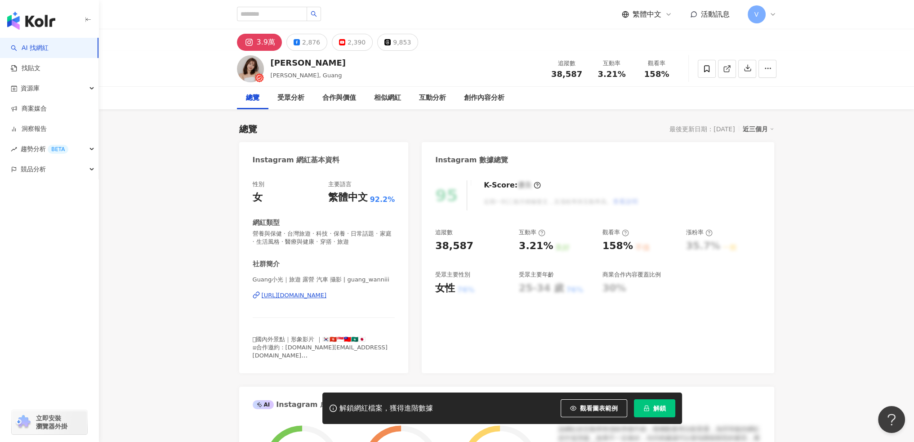
click at [327, 296] on div "https://www.instagram.com/guang_wanniii/" at bounding box center [294, 295] width 65 height 8
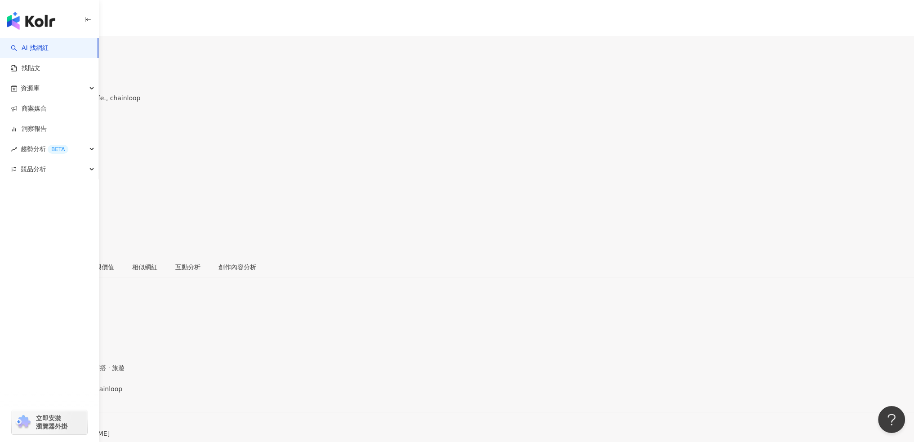
click at [79, 393] on div "[URL][DOMAIN_NAME]" at bounding box center [44, 396] width 70 height 7
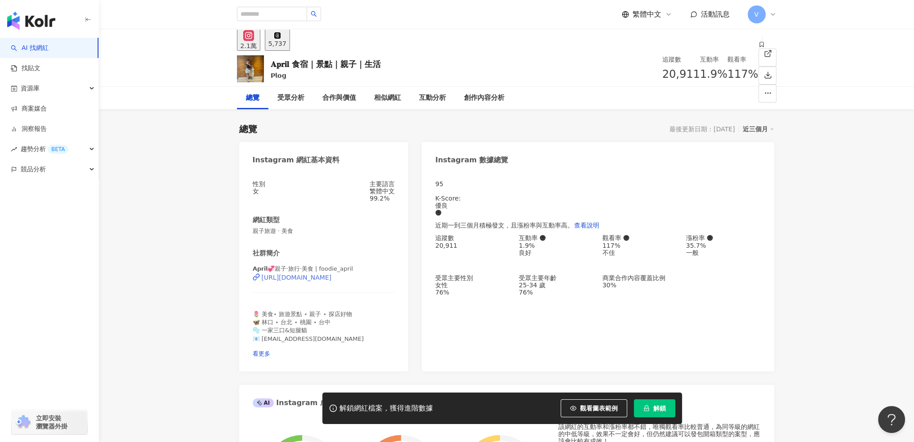
click at [331, 281] on div "https://www.instagram.com/foodie_april/" at bounding box center [297, 277] width 70 height 7
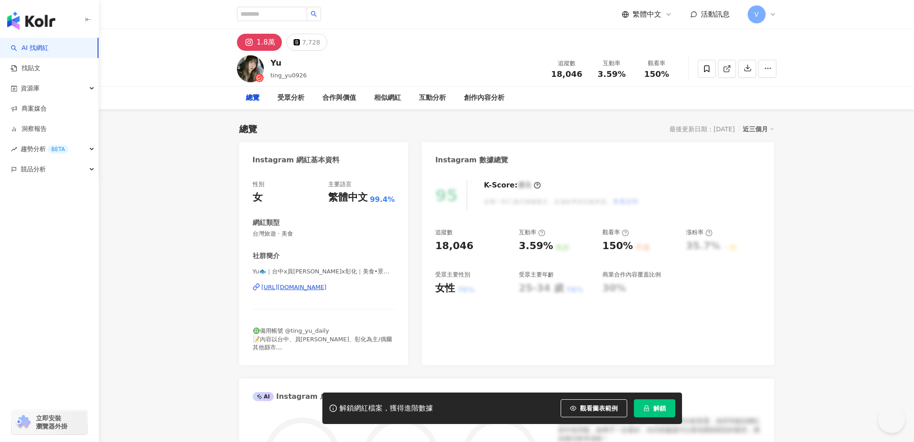
click at [327, 289] on div "[URL][DOMAIN_NAME]" at bounding box center [294, 287] width 65 height 8
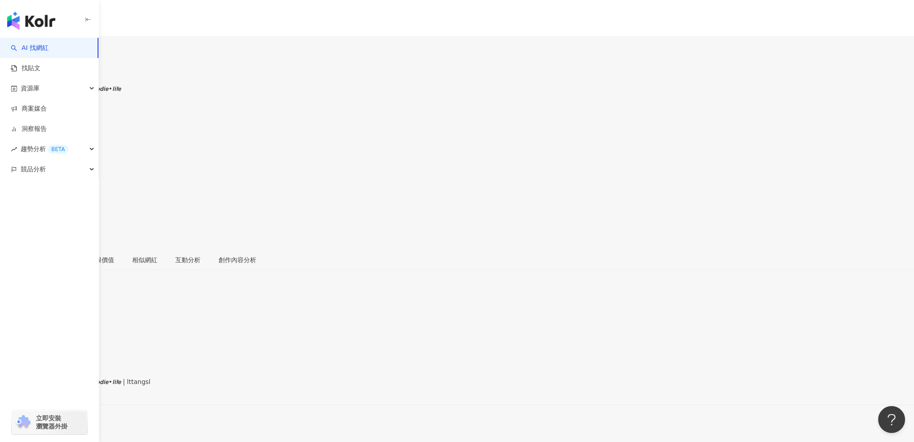
click at [79, 386] on div "https://www.instagram.com/lttangsl/" at bounding box center [44, 389] width 70 height 7
click at [347, 378] on div "ฅ^•ﻌ•^ฅ湯’𝙨台中美食｜𝙩𝙧𝙖𝙫𝙚𝙡•𝙛𝙤𝙤𝙙𝙞𝙚•𝙡𝙞𝙛𝙚 | lttangsl https://www.instagram.com/lttangsl/" at bounding box center [457, 397] width 914 height 38
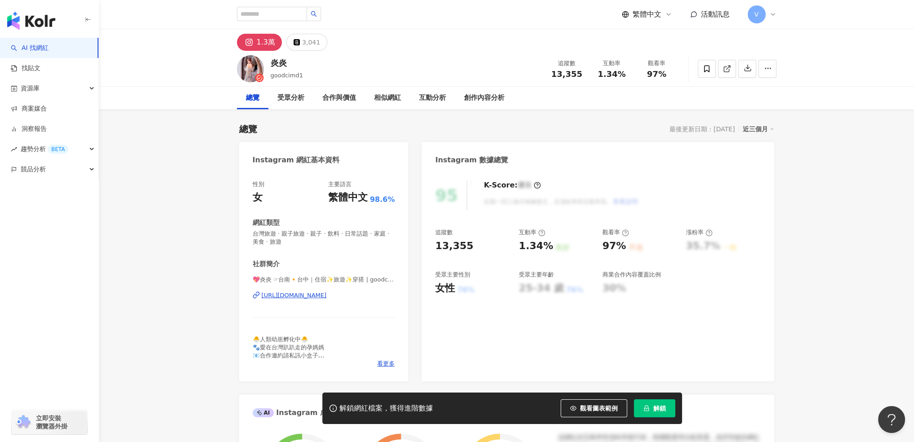
click at [316, 295] on div "https://www.instagram.com/goodcimd1/" at bounding box center [294, 295] width 65 height 8
click at [327, 296] on div "https://www.instagram.com/futurecouple_mk/" at bounding box center [294, 295] width 65 height 8
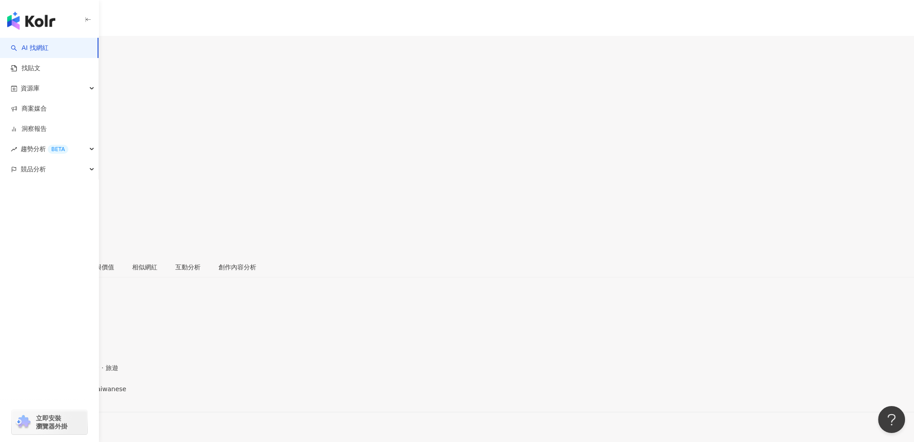
click at [79, 393] on div "https://www.instagram.com/tanghantaiwanese/" at bounding box center [44, 396] width 70 height 7
click at [79, 386] on div "https://www.instagram.com/leyxxus/" at bounding box center [44, 389] width 70 height 7
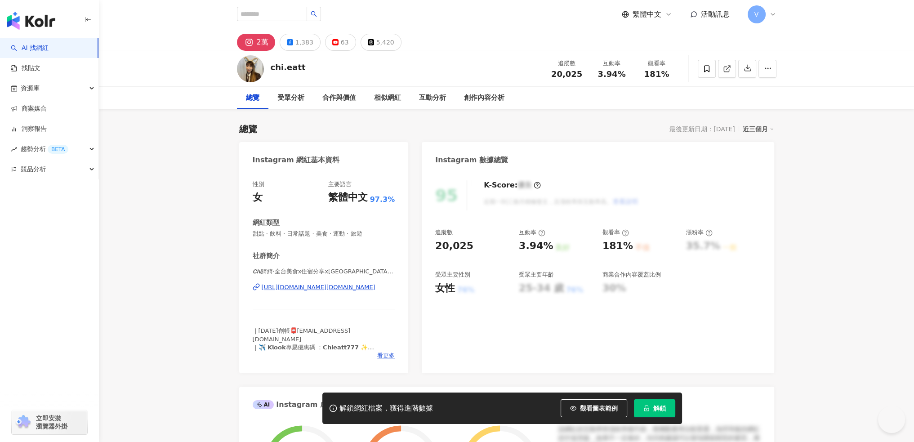
click at [331, 289] on div "https://www.instagram.com/chi.eatt/" at bounding box center [319, 287] width 114 height 8
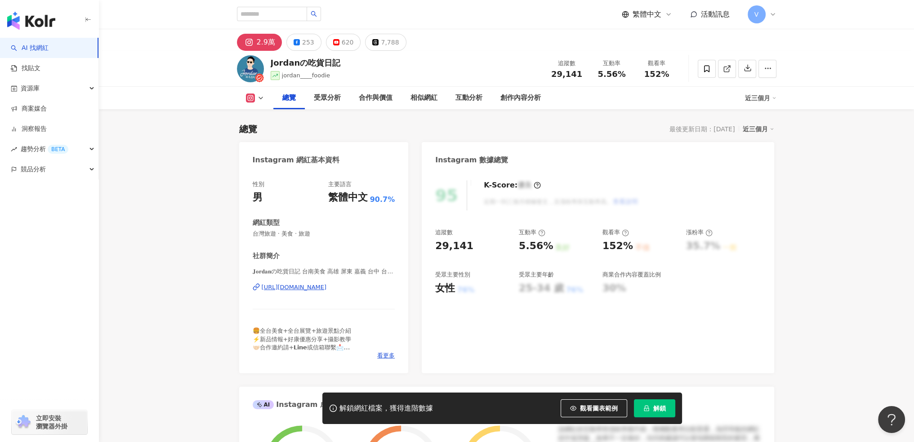
click at [327, 288] on div "https://www.instagram.com/jordan___foodie/" at bounding box center [294, 287] width 65 height 8
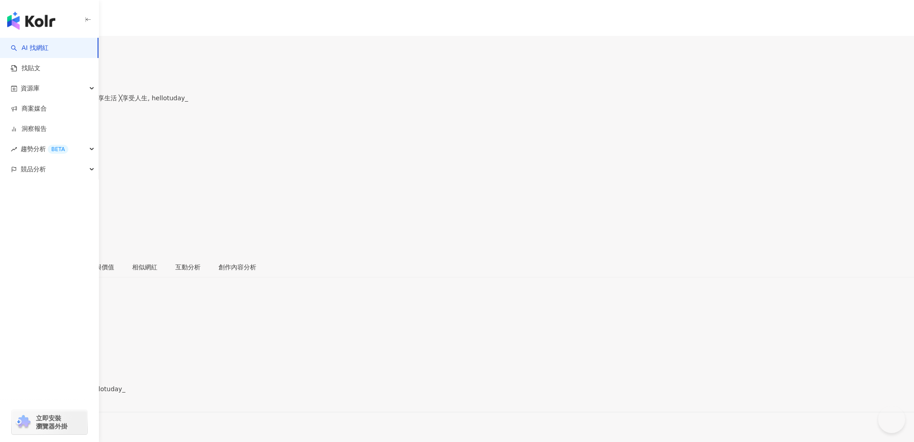
click at [79, 393] on div "https://www.instagram.com/hellotuday_/" at bounding box center [44, 396] width 70 height 7
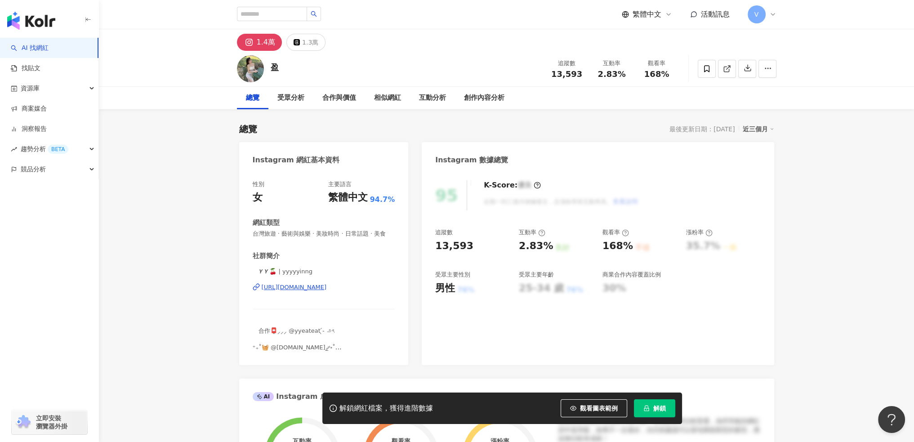
click at [327, 291] on div "https://www.instagram.com/yyyyyinng/" at bounding box center [294, 287] width 65 height 8
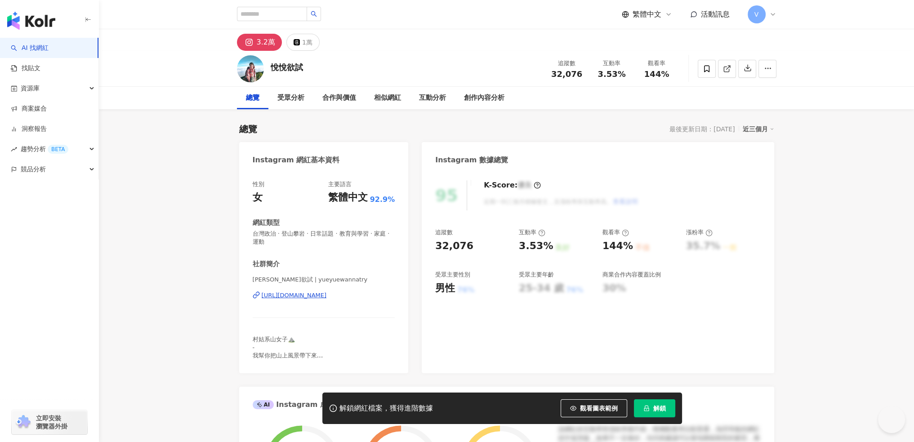
click at [327, 295] on div "https://www.instagram.com/yueyuewannatry/" at bounding box center [294, 295] width 65 height 8
click at [327, 299] on div "https://www.instagram.com/yueyuewannatry/" at bounding box center [294, 295] width 65 height 8
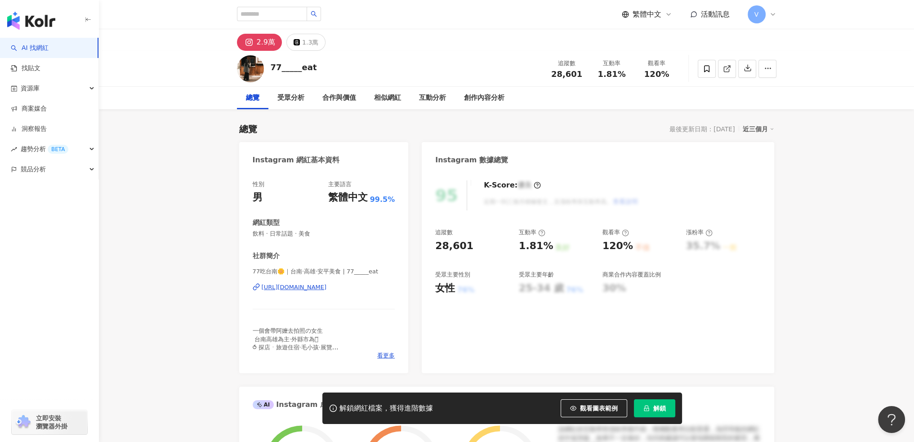
click at [327, 284] on div "[URL][DOMAIN_NAME]" at bounding box center [294, 287] width 65 height 8
click at [327, 288] on div "https://www.instagram.com/cann_253/" at bounding box center [294, 287] width 65 height 8
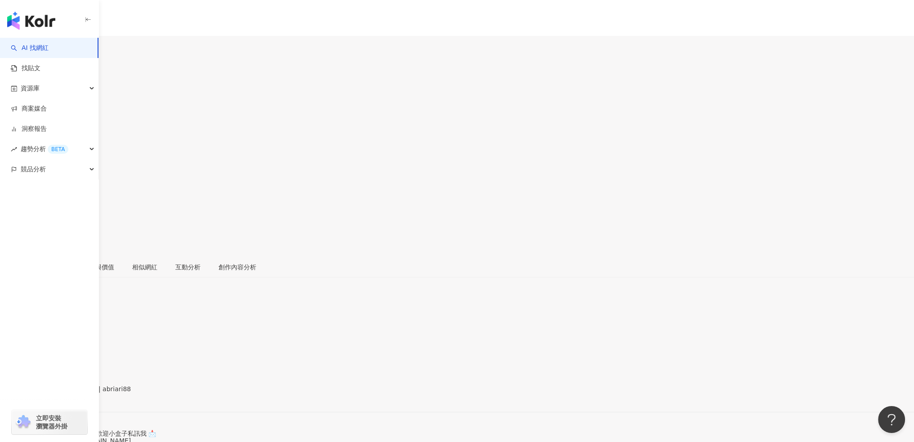
click at [79, 393] on div "https://www.instagram.com/abriari88/" at bounding box center [44, 396] width 70 height 7
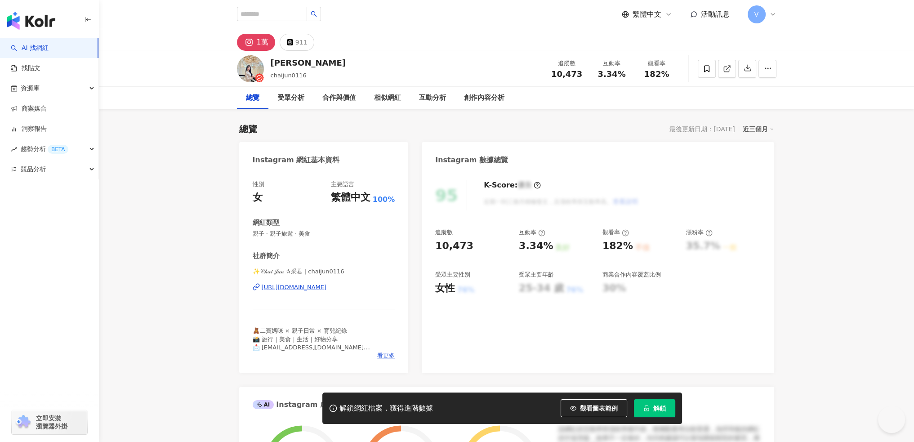
click at [327, 287] on div "[URL][DOMAIN_NAME]" at bounding box center [294, 287] width 65 height 8
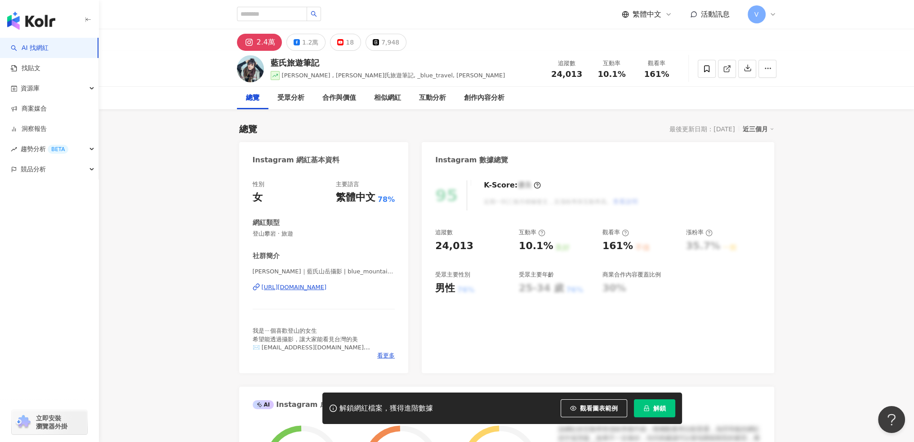
click at [327, 287] on div "https://www.instagram.com/blue_mountain_tw/" at bounding box center [294, 287] width 65 height 8
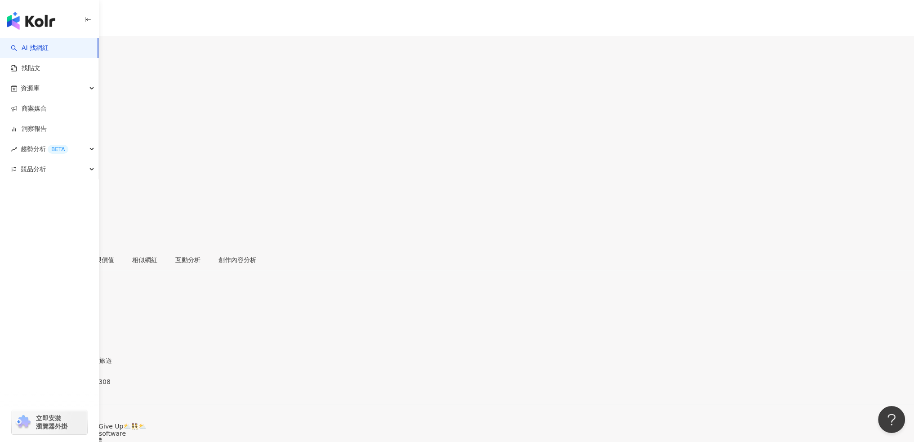
click at [79, 386] on div "[URL][DOMAIN_NAME]" at bounding box center [44, 389] width 70 height 7
click at [79, 393] on div "https://www.instagram.com/vianliu0502/" at bounding box center [44, 396] width 70 height 7
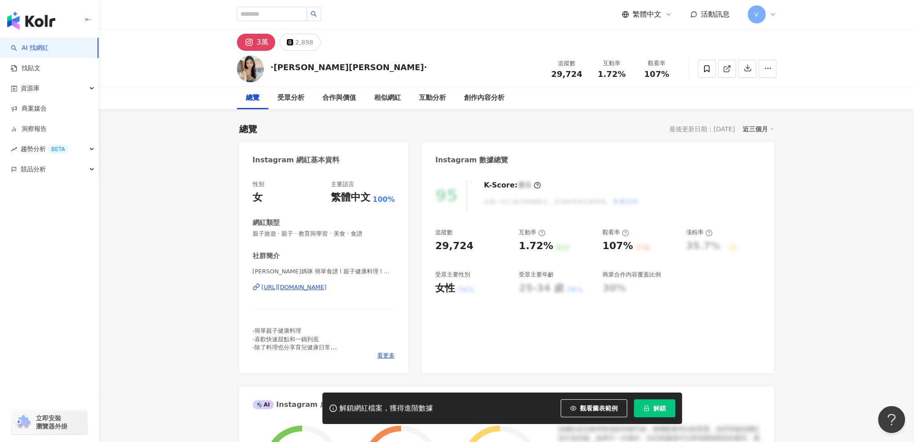
click at [327, 287] on div "[URL][DOMAIN_NAME]" at bounding box center [294, 287] width 65 height 8
click at [326, 288] on div "https://www.instagram.com/kozy_salon/" at bounding box center [294, 287] width 65 height 8
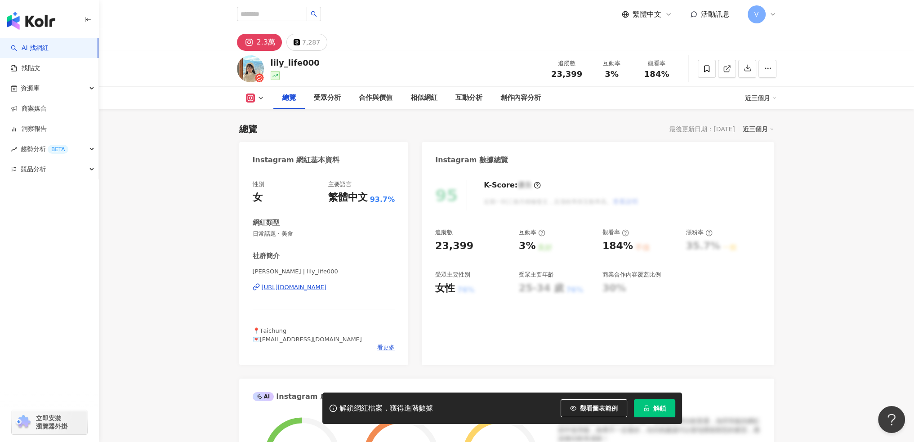
click at [310, 293] on div "Lily莉莉 | lily_life000 https://www.instagram.com/lily_life000/" at bounding box center [324, 294] width 143 height 53
click at [314, 286] on div "https://www.instagram.com/lily_life000/" at bounding box center [294, 287] width 65 height 8
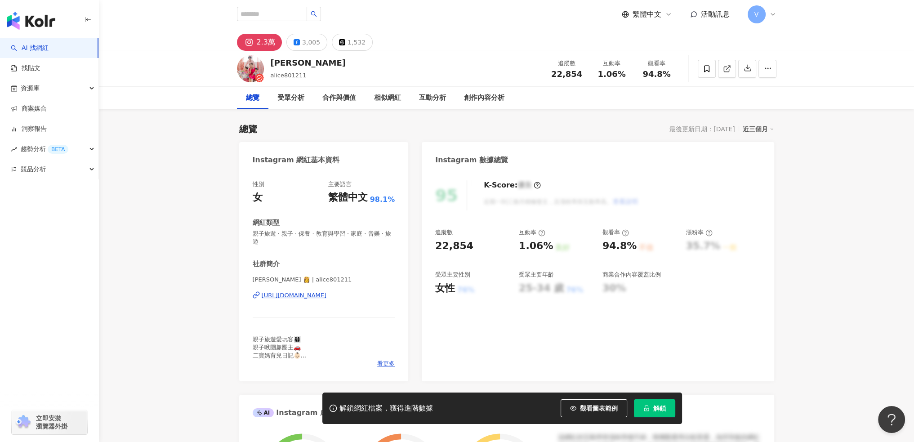
click at [327, 297] on div "https://www.instagram.com/alice801211/" at bounding box center [294, 295] width 65 height 8
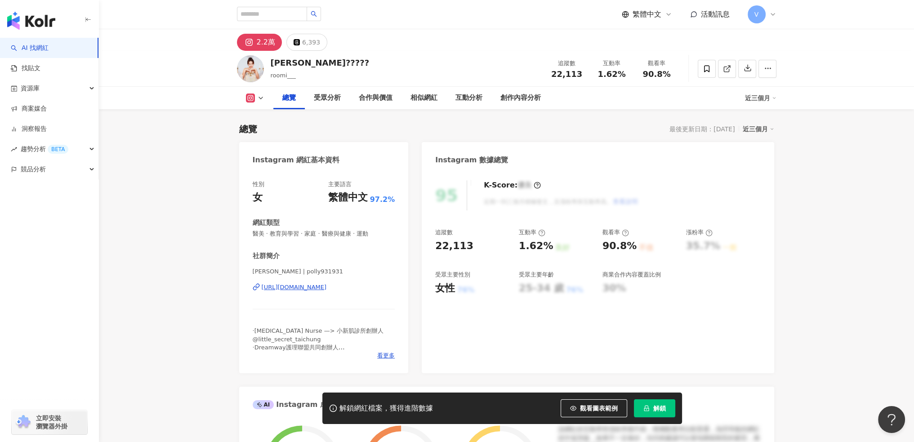
click at [327, 287] on div "[URL][DOMAIN_NAME]" at bounding box center [294, 287] width 65 height 8
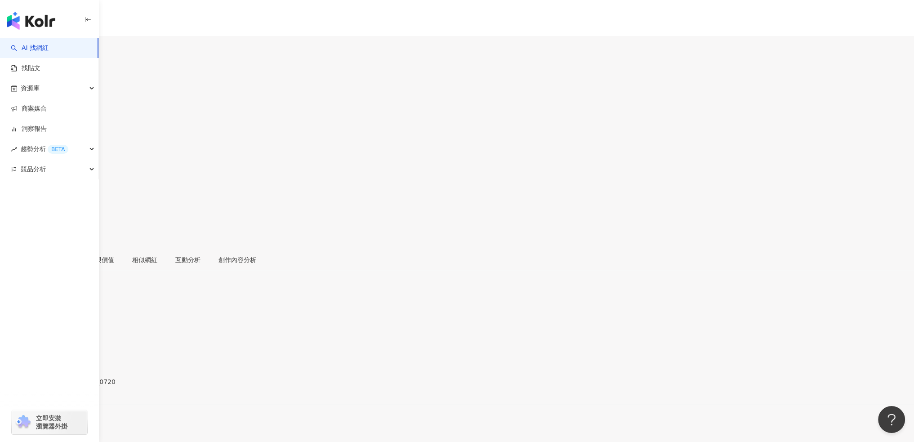
click at [79, 386] on div "https://www.instagram.com/yuan_lanlan_0720/" at bounding box center [44, 389] width 70 height 7
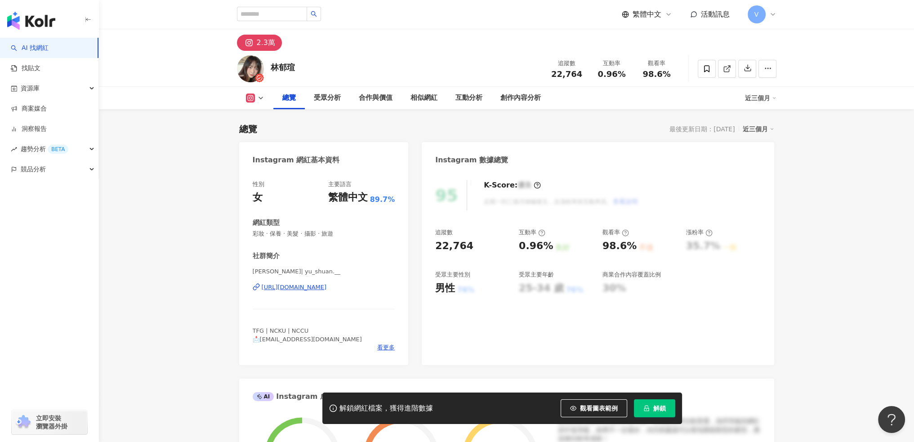
click at [327, 288] on div "[URL][DOMAIN_NAME]" at bounding box center [294, 287] width 65 height 8
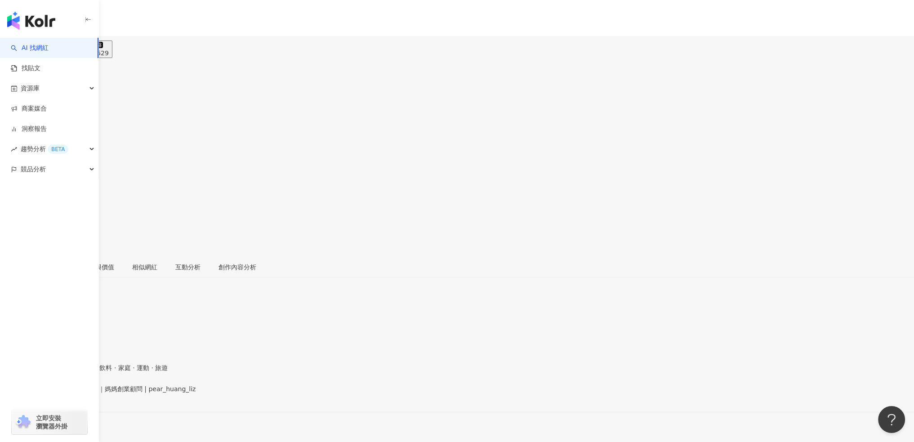
click at [79, 393] on div "https://www.instagram.com/pear_huang_liz/" at bounding box center [44, 396] width 70 height 7
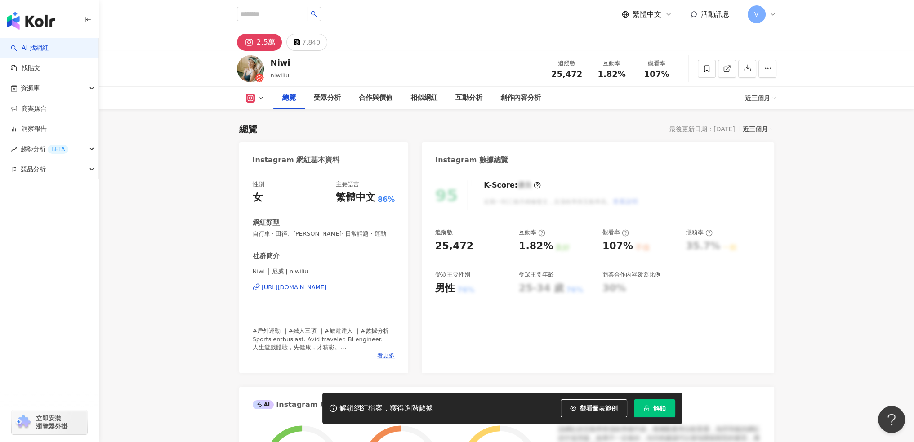
click at [339, 279] on div "Niwi ║ 尼威 | niwiliu https://www.instagram.com/niwiliu/" at bounding box center [324, 294] width 143 height 53
click at [327, 287] on div "https://www.instagram.com/niwiliu/" at bounding box center [294, 287] width 65 height 8
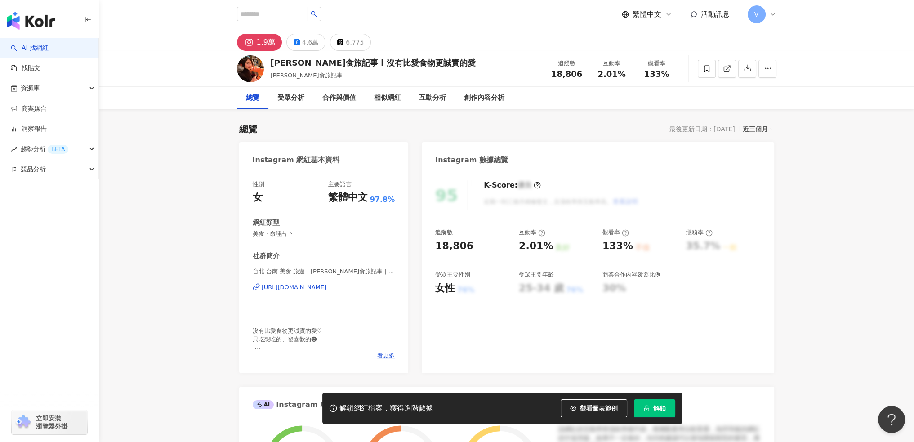
click at [327, 284] on div "[URL][DOMAIN_NAME]" at bounding box center [294, 287] width 65 height 8
